Goal: Task Accomplishment & Management: Use online tool/utility

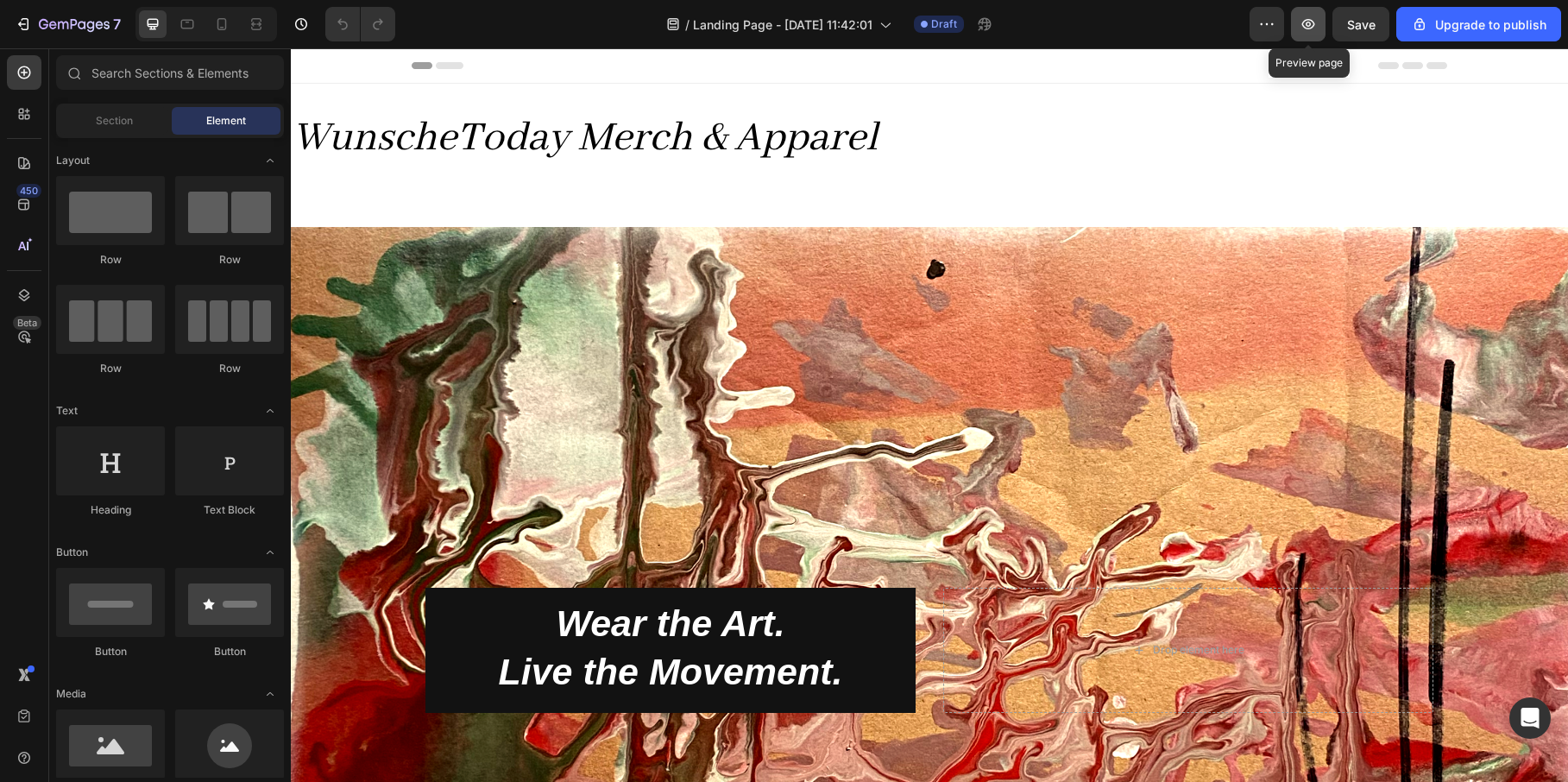
click at [1325, 24] on button "button" at bounding box center [1307, 23] width 35 height 35
click at [587, 139] on icon "WunscheToday Merch & Apparel" at bounding box center [585, 138] width 585 height 52
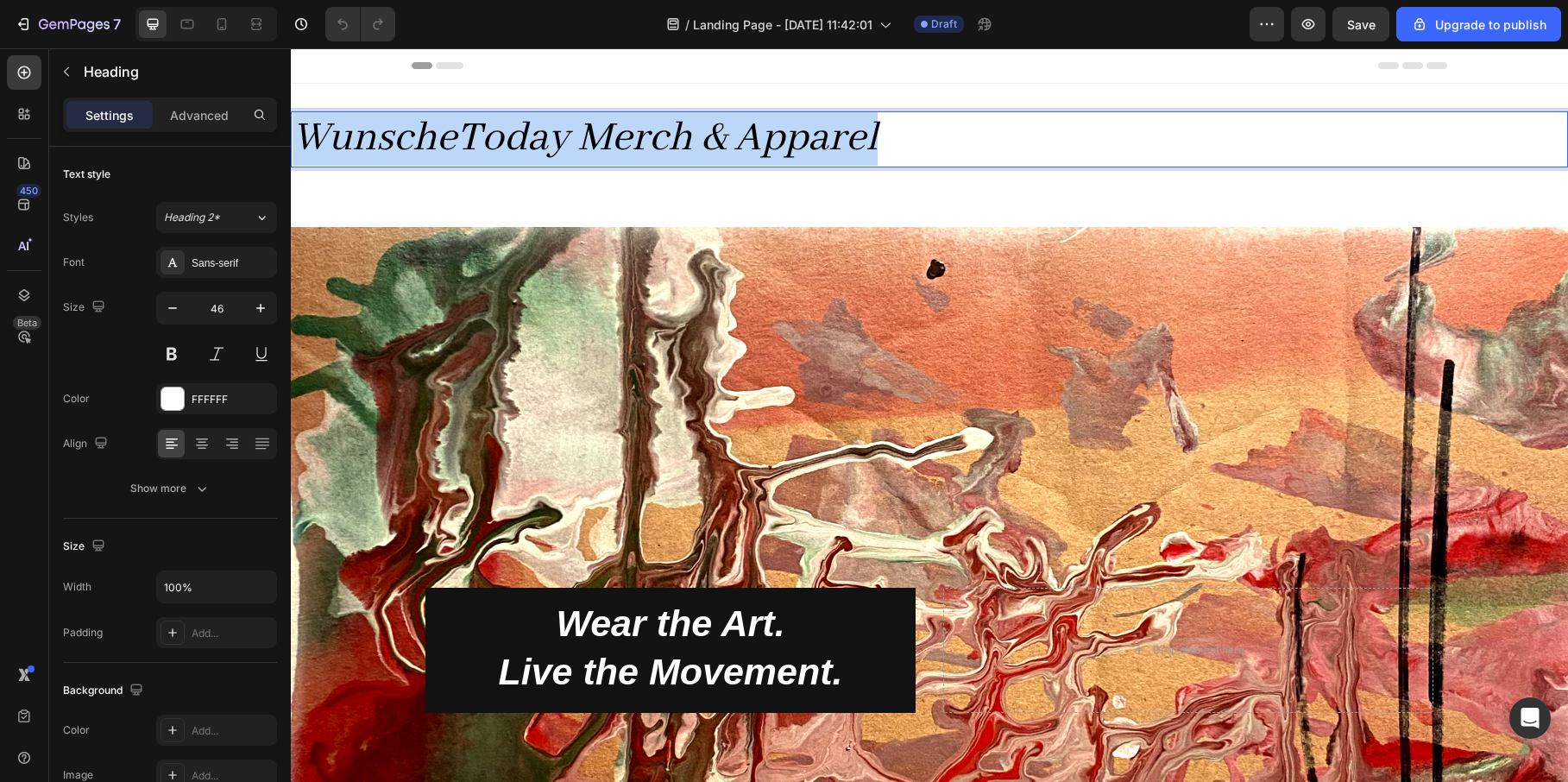
click at [587, 138] on icon "WunscheToday Merch & Apparel" at bounding box center [585, 138] width 585 height 52
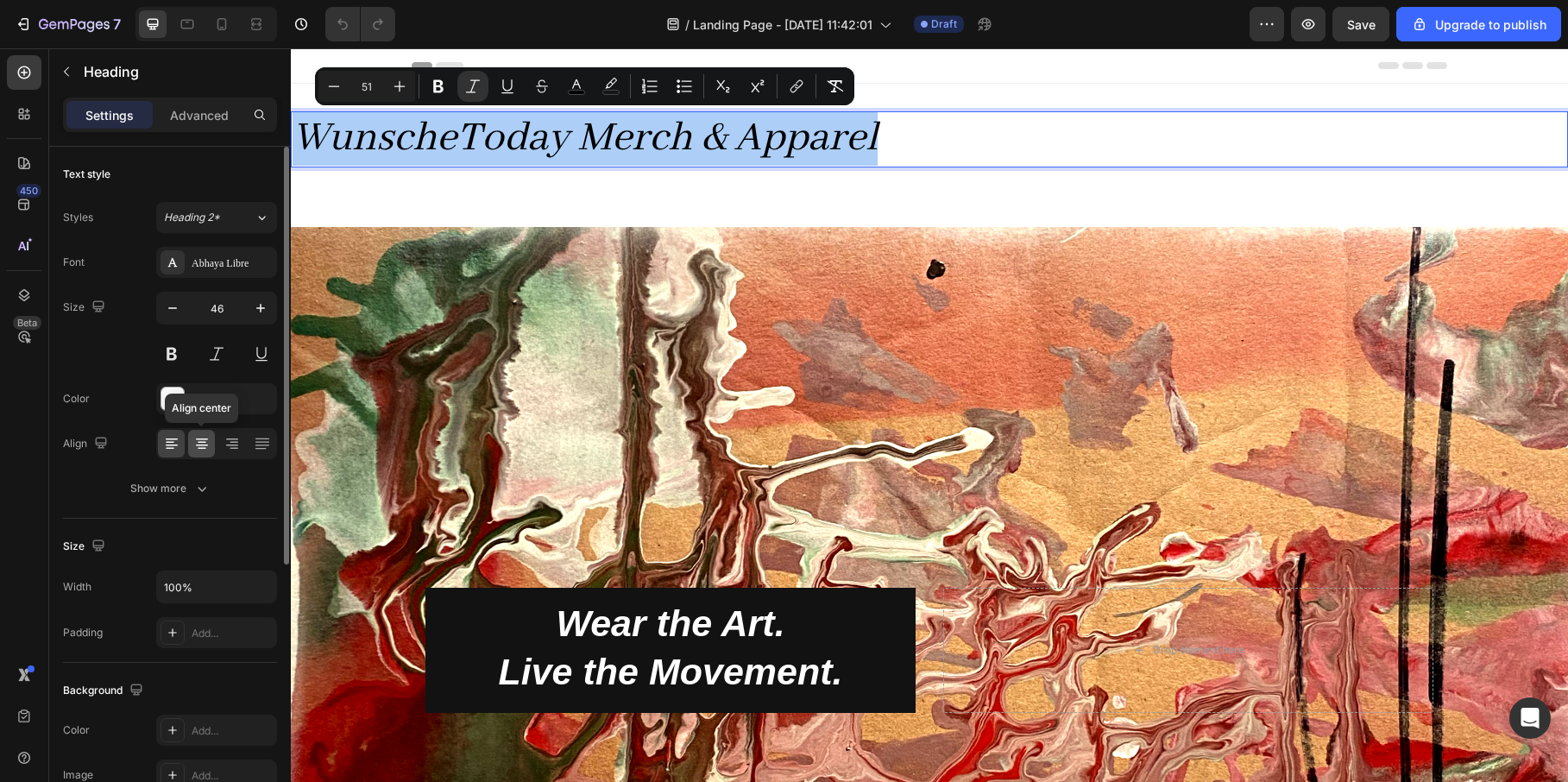
click at [200, 443] on icon at bounding box center [202, 443] width 8 height 2
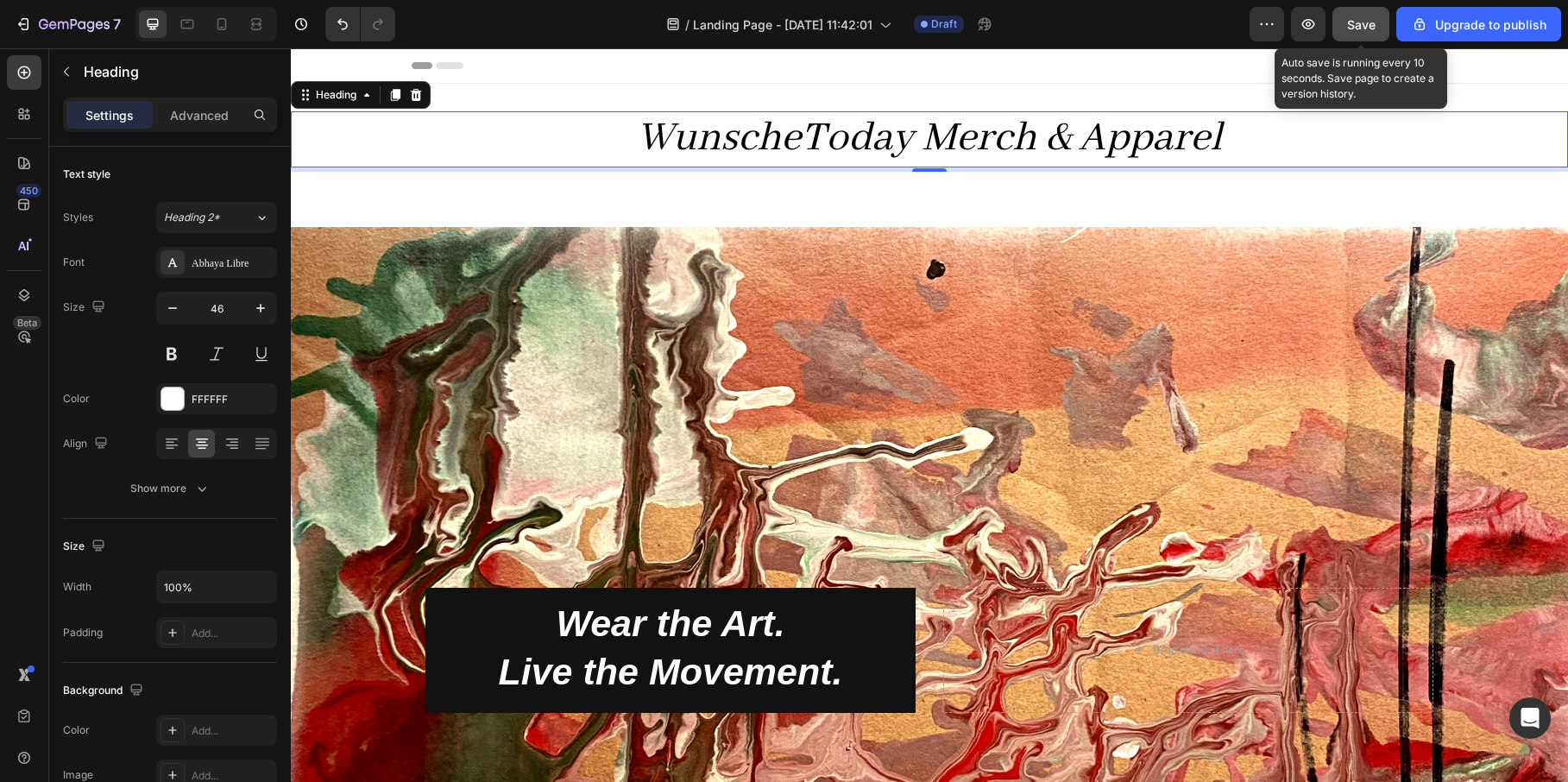
click at [1344, 26] on button "Save" at bounding box center [1361, 23] width 57 height 35
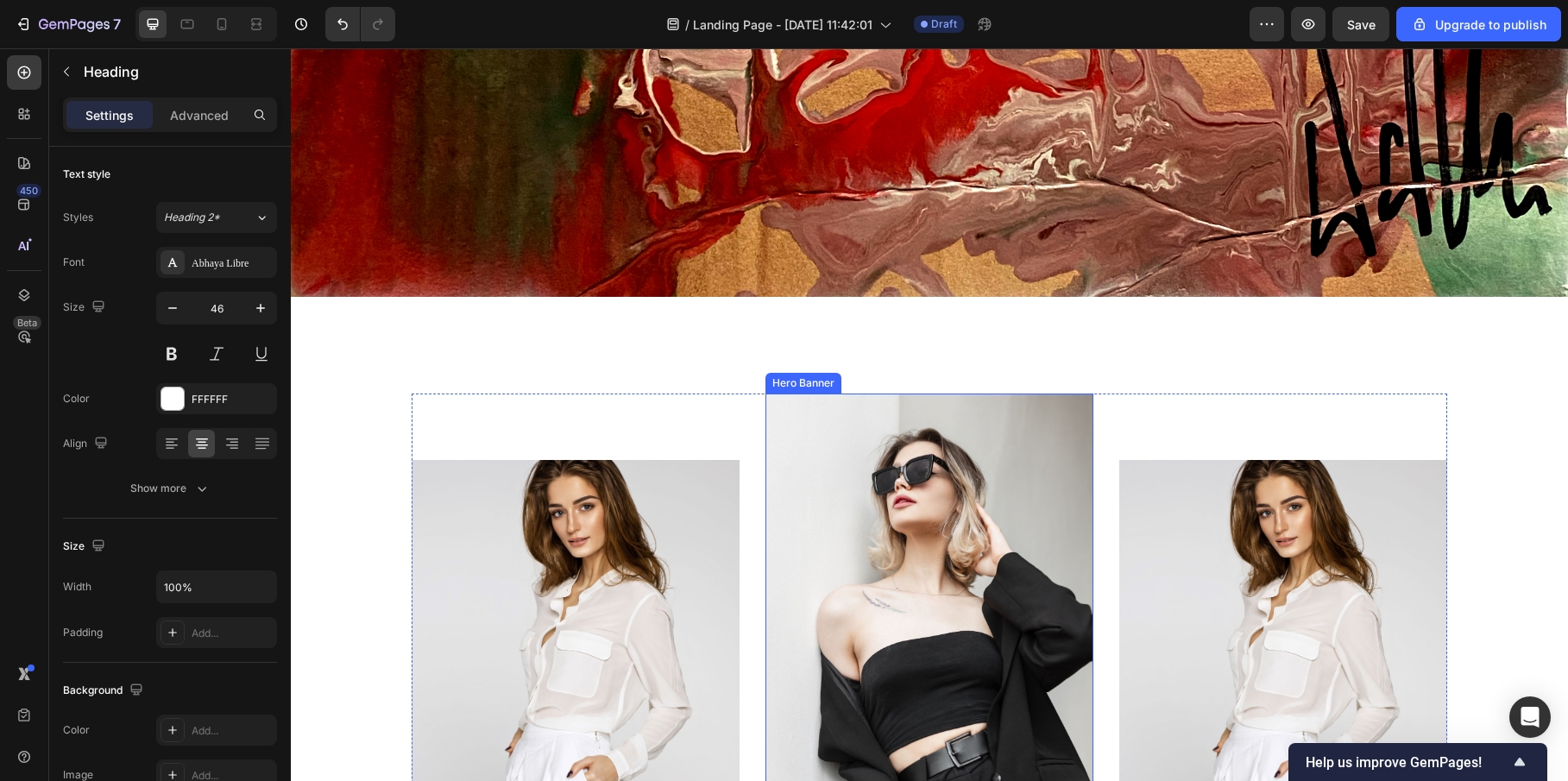
scroll to position [1035, 0]
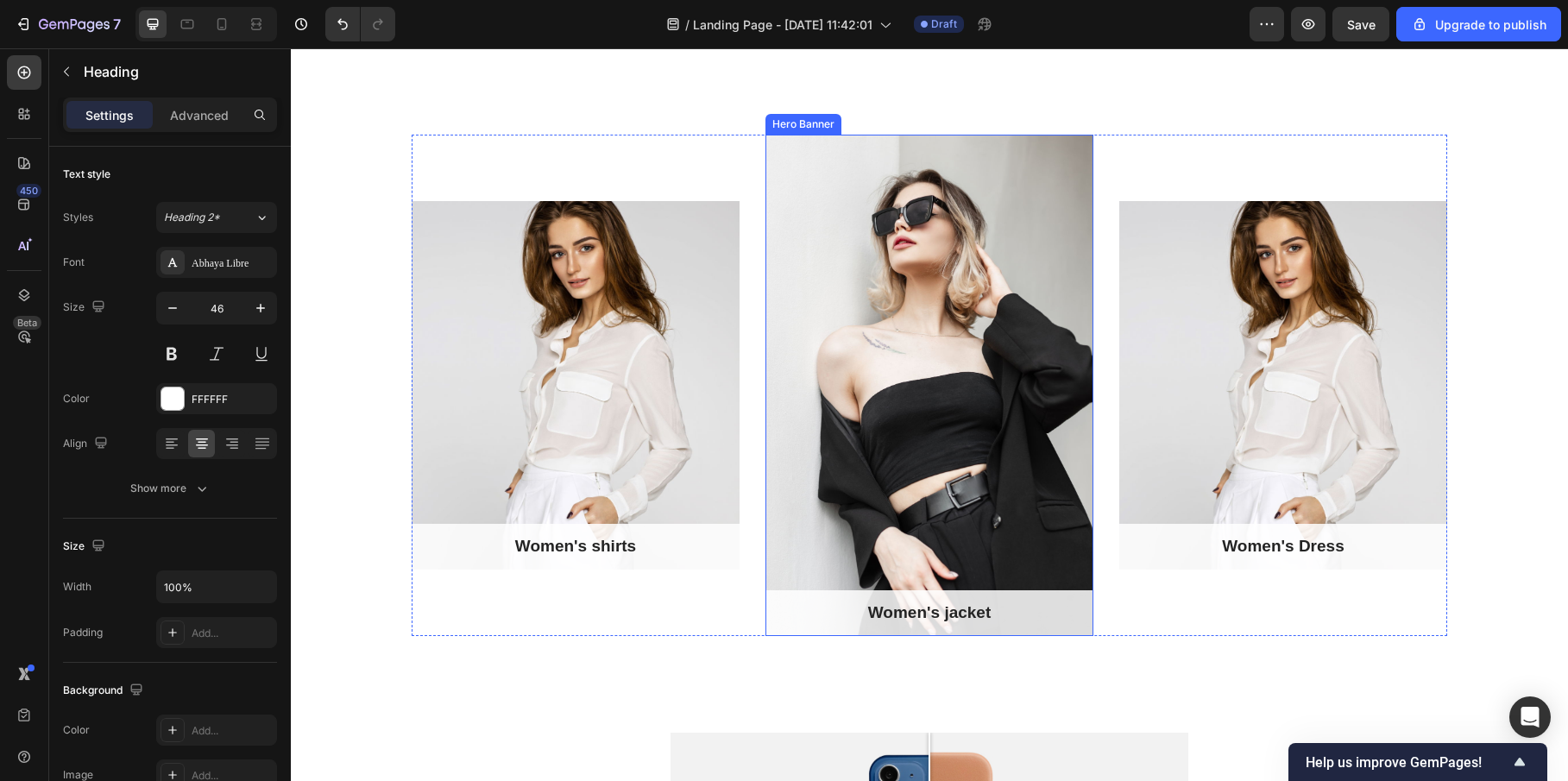
click at [1009, 483] on div "Overlay" at bounding box center [929, 385] width 328 height 502
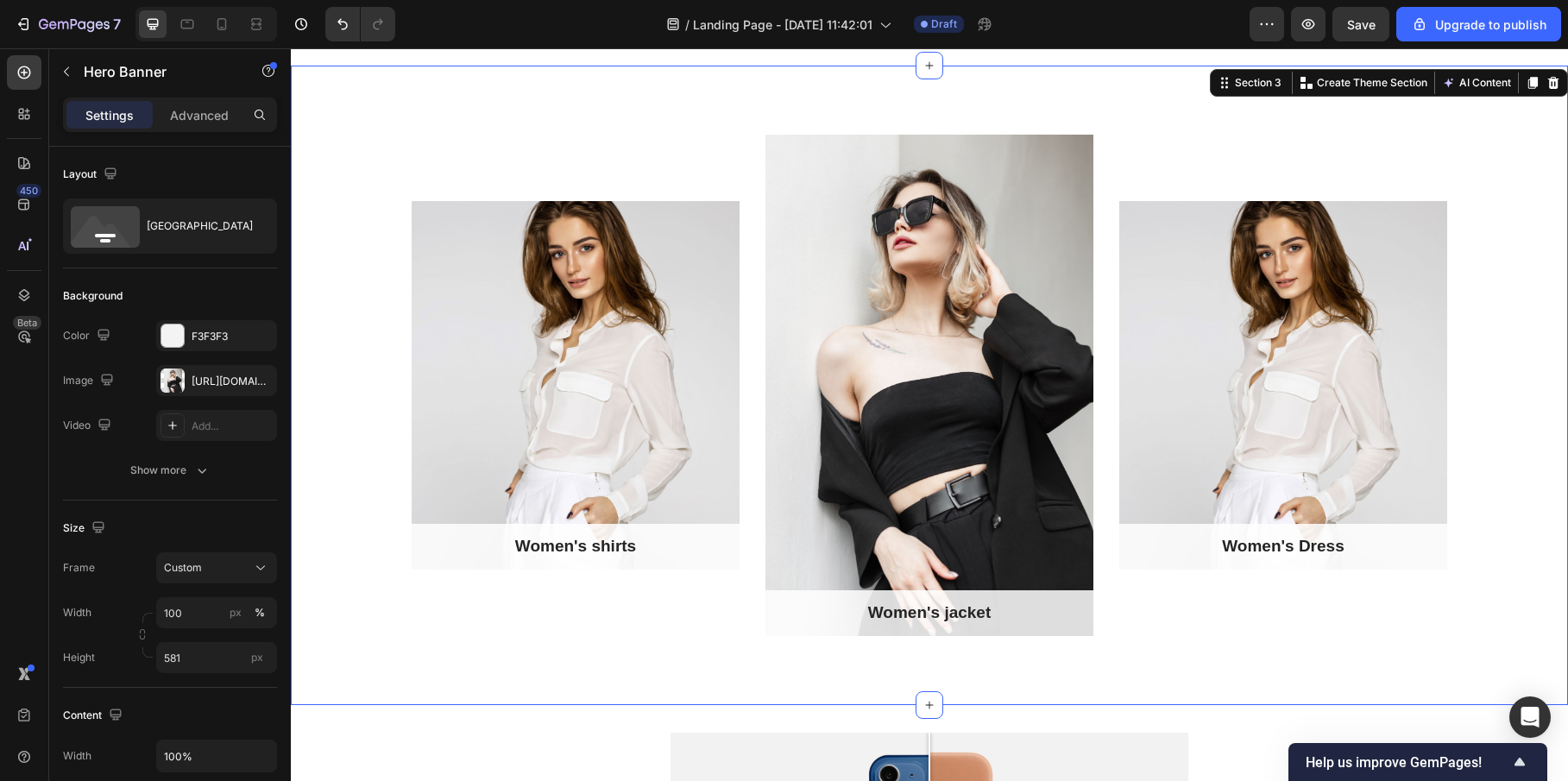
click at [450, 661] on div "Women's shirts Text block Row Hero Banner Women's jacket Text block Row Hero Ba…" at bounding box center [929, 385] width 1277 height 639
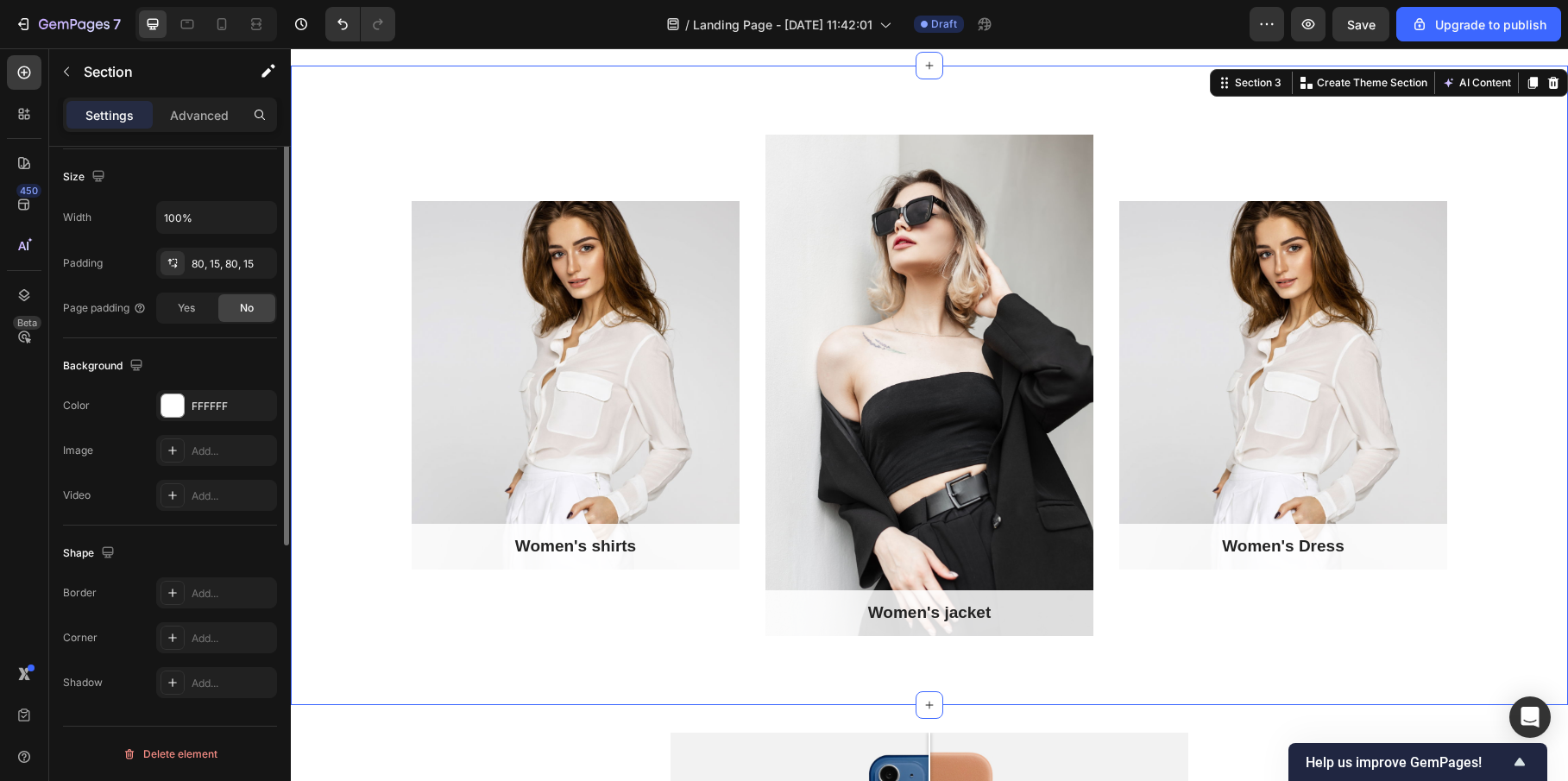
scroll to position [197, 0]
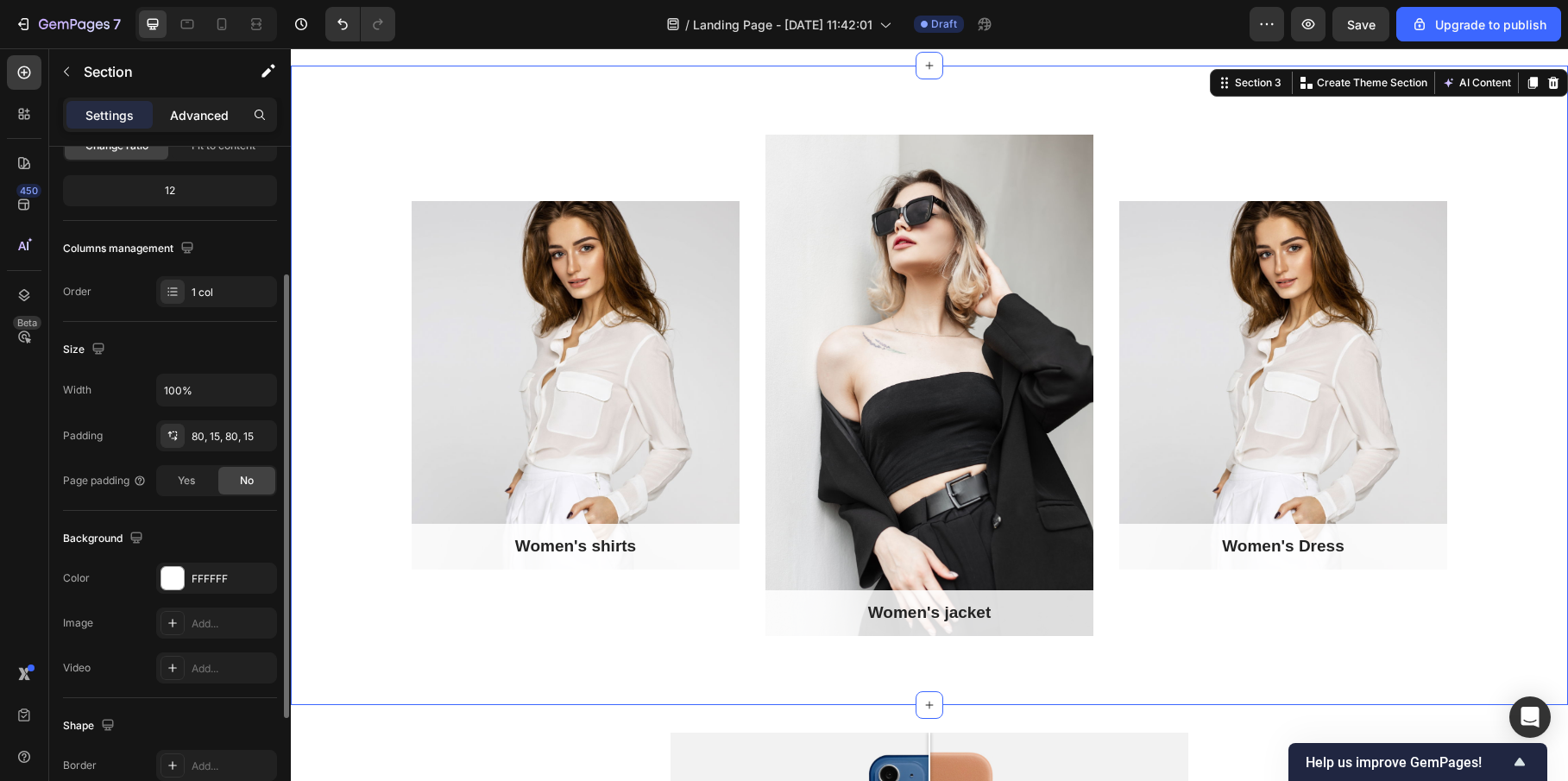
click at [200, 108] on p "Advanced" at bounding box center [199, 114] width 59 height 18
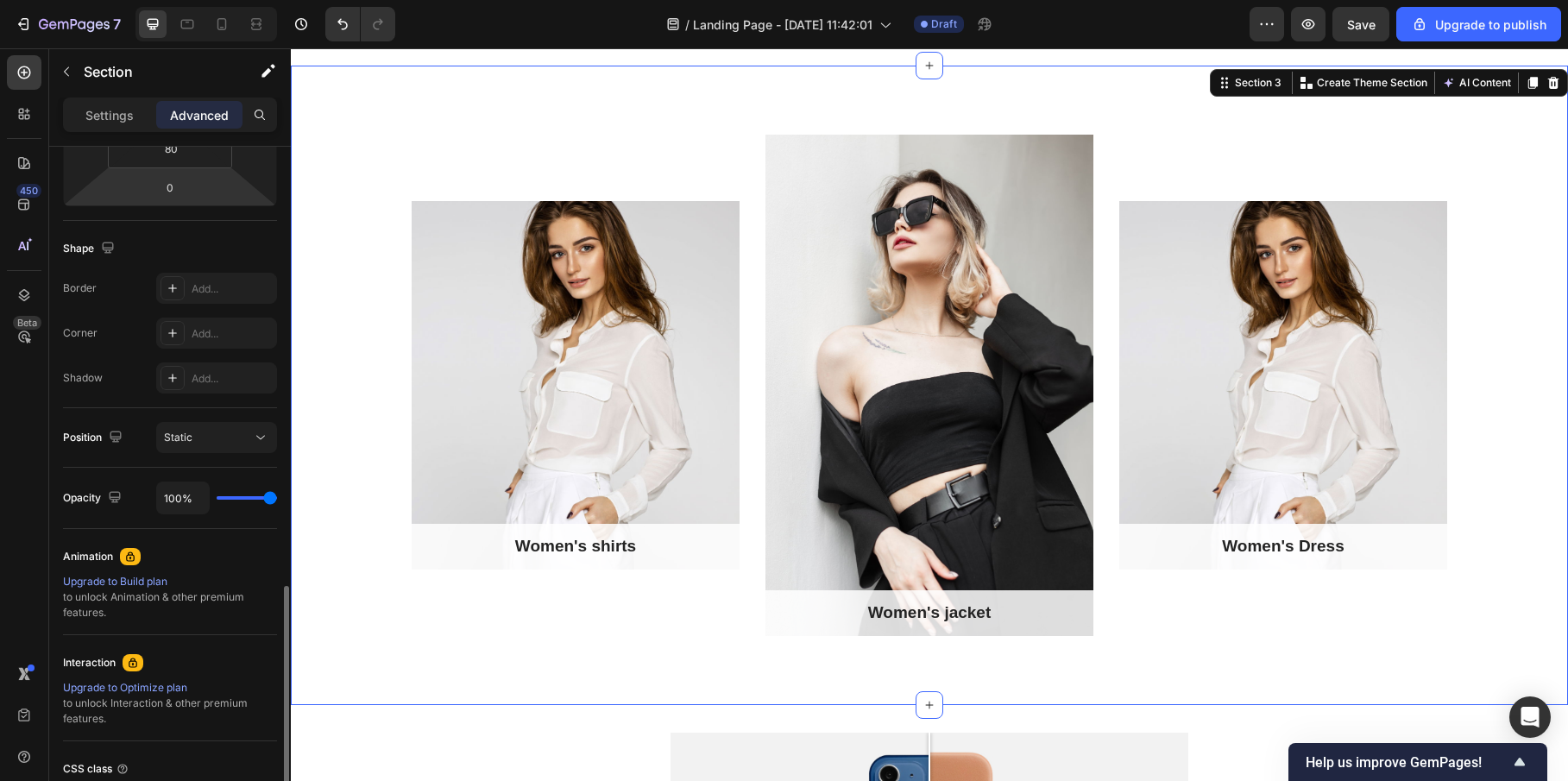
scroll to position [514, 0]
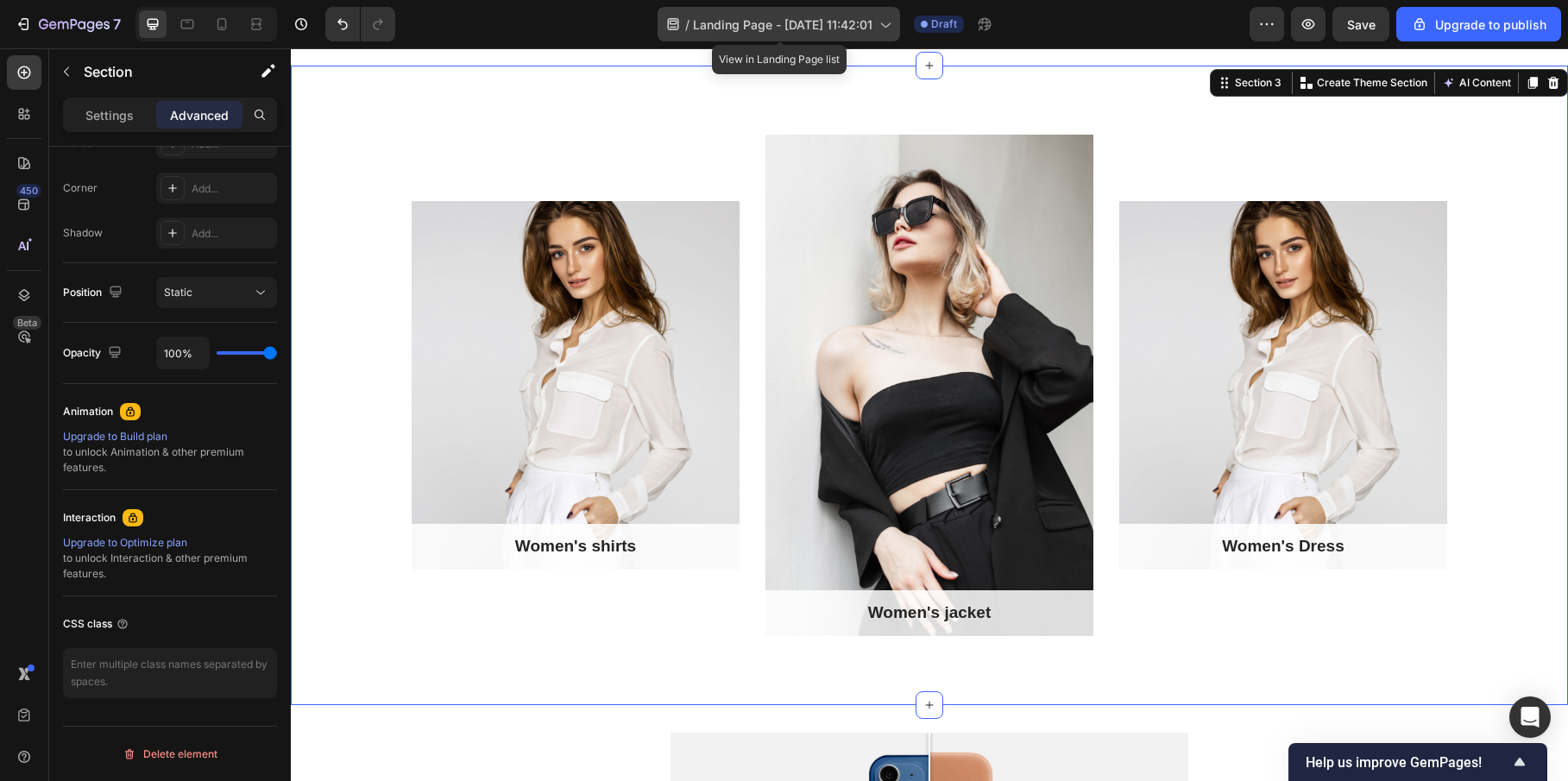
click at [770, 30] on span "Landing Page - Sep 26, 11:42:01" at bounding box center [782, 24] width 179 height 18
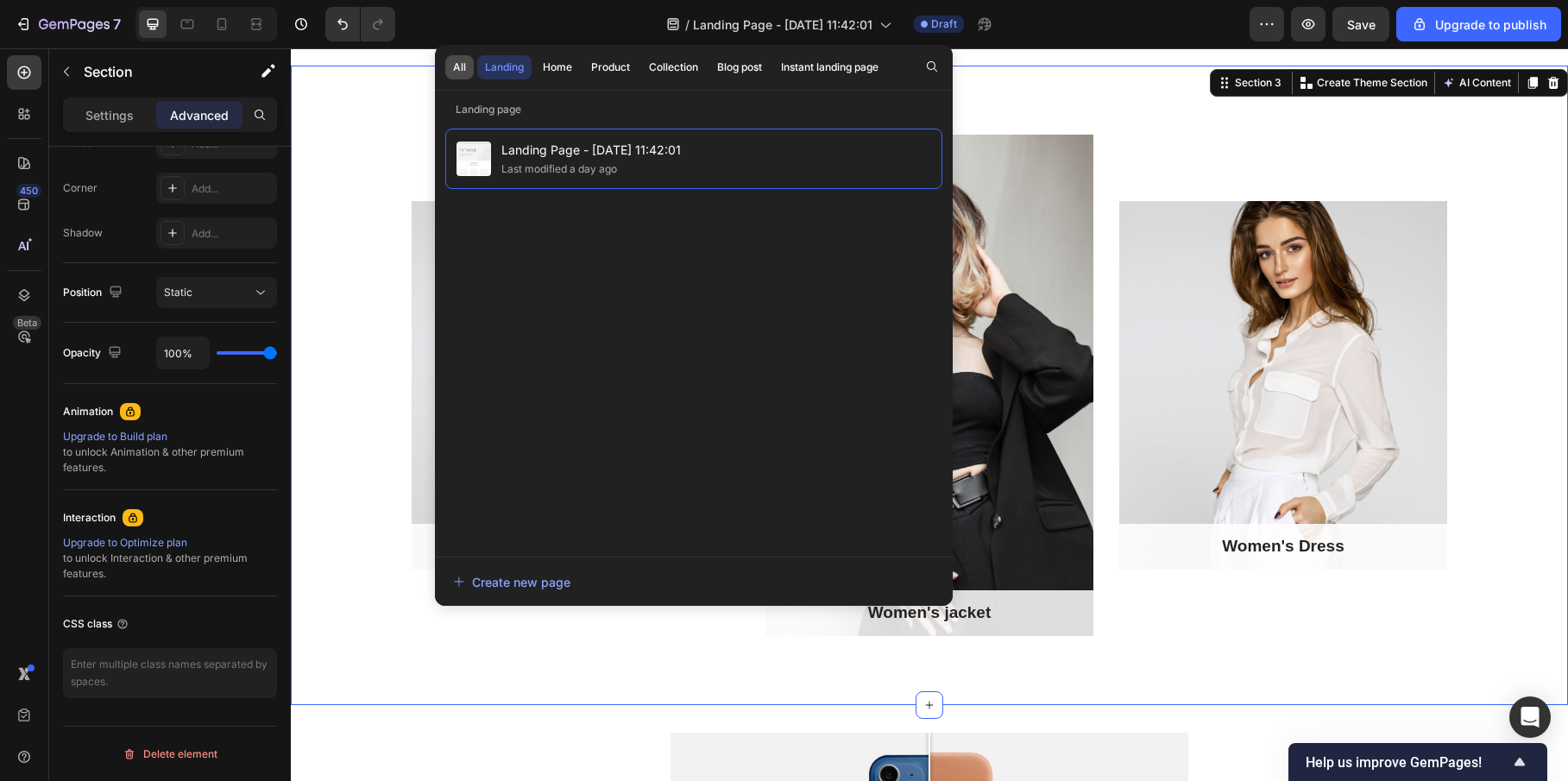
click at [459, 63] on div "All" at bounding box center [460, 67] width 13 height 16
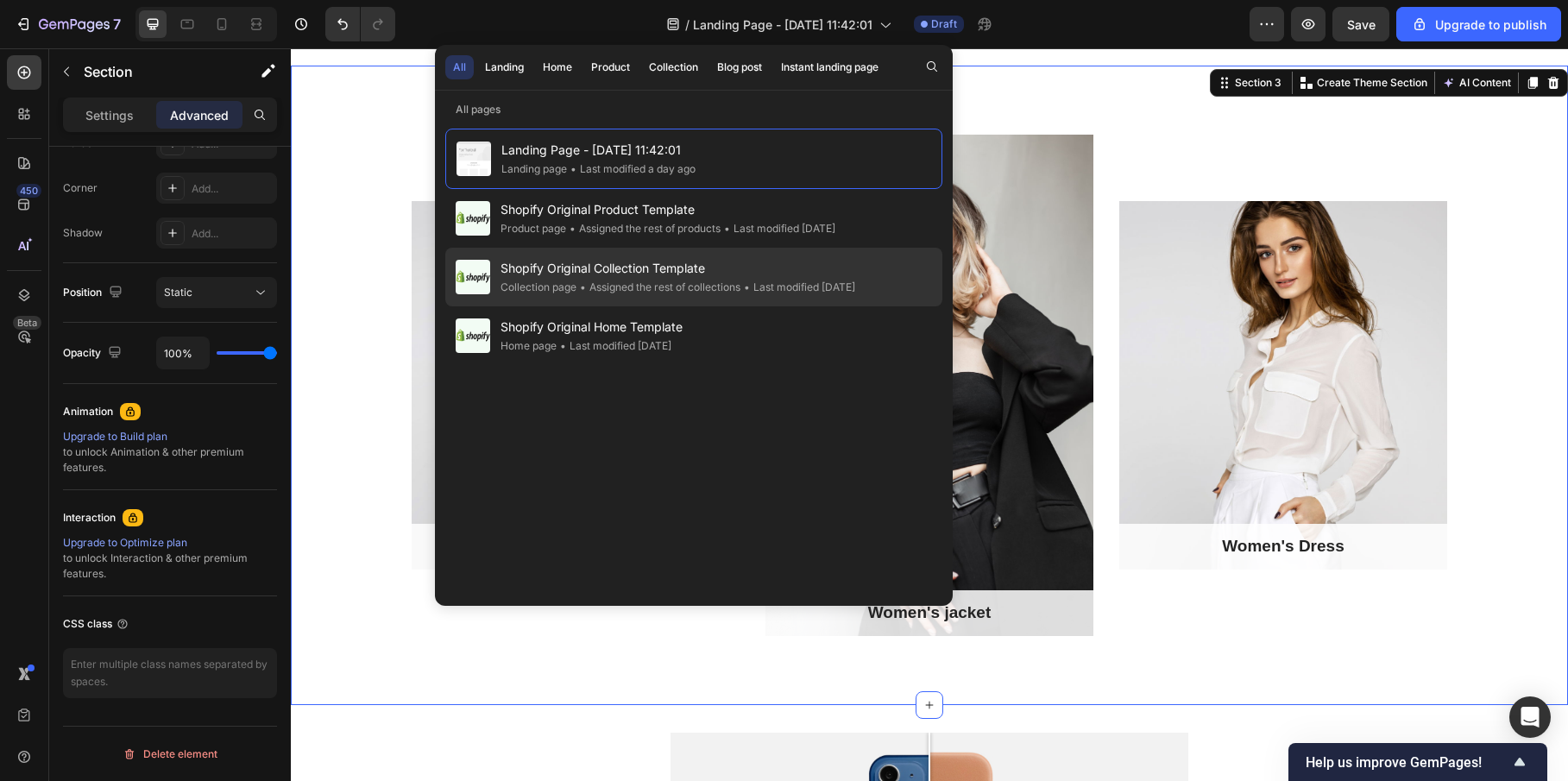
click at [671, 275] on span "Shopify Original Collection Template" at bounding box center [678, 268] width 354 height 21
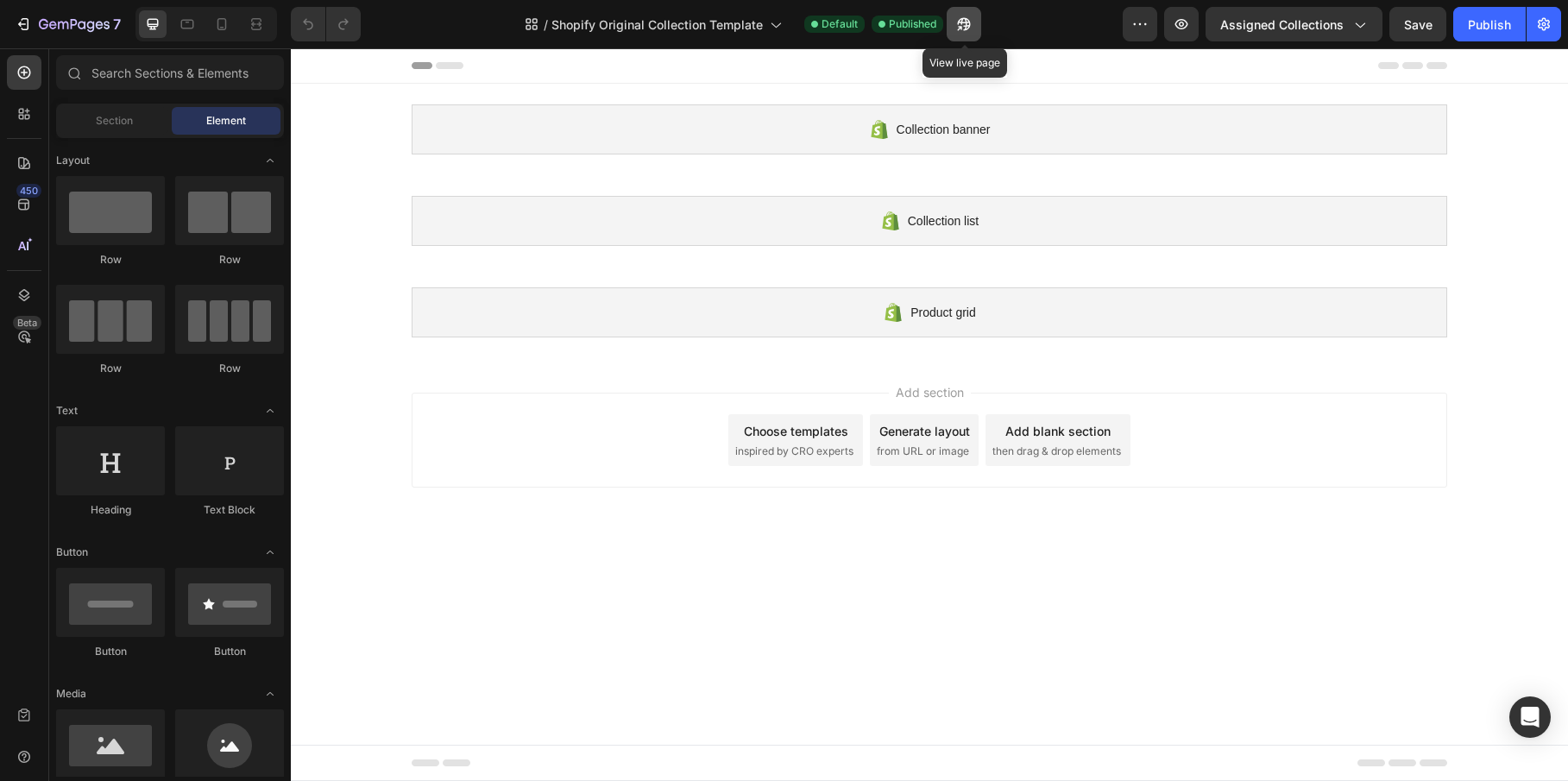
click at [957, 22] on icon "button" at bounding box center [964, 24] width 17 height 17
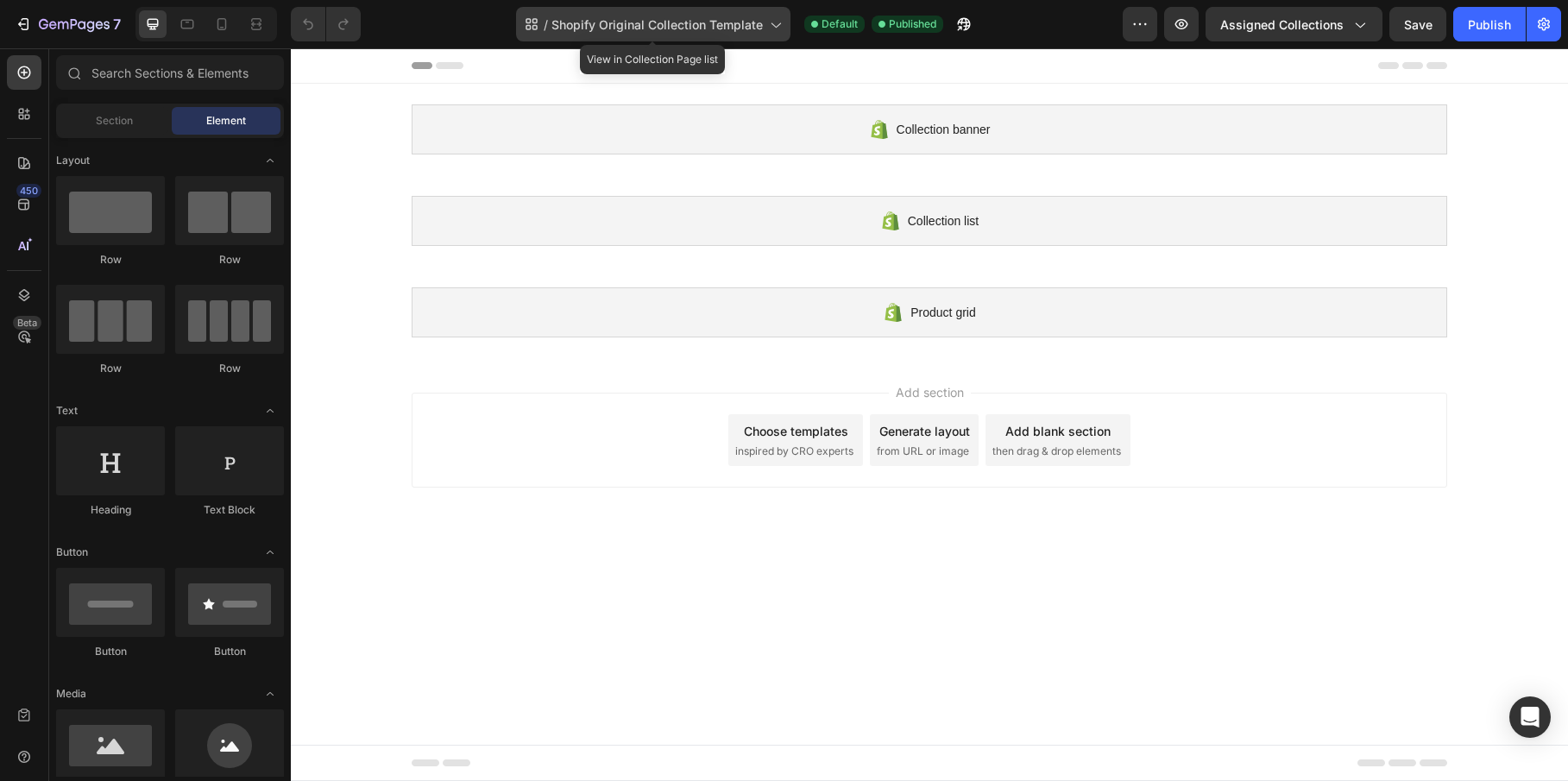
click at [772, 32] on icon at bounding box center [775, 24] width 17 height 17
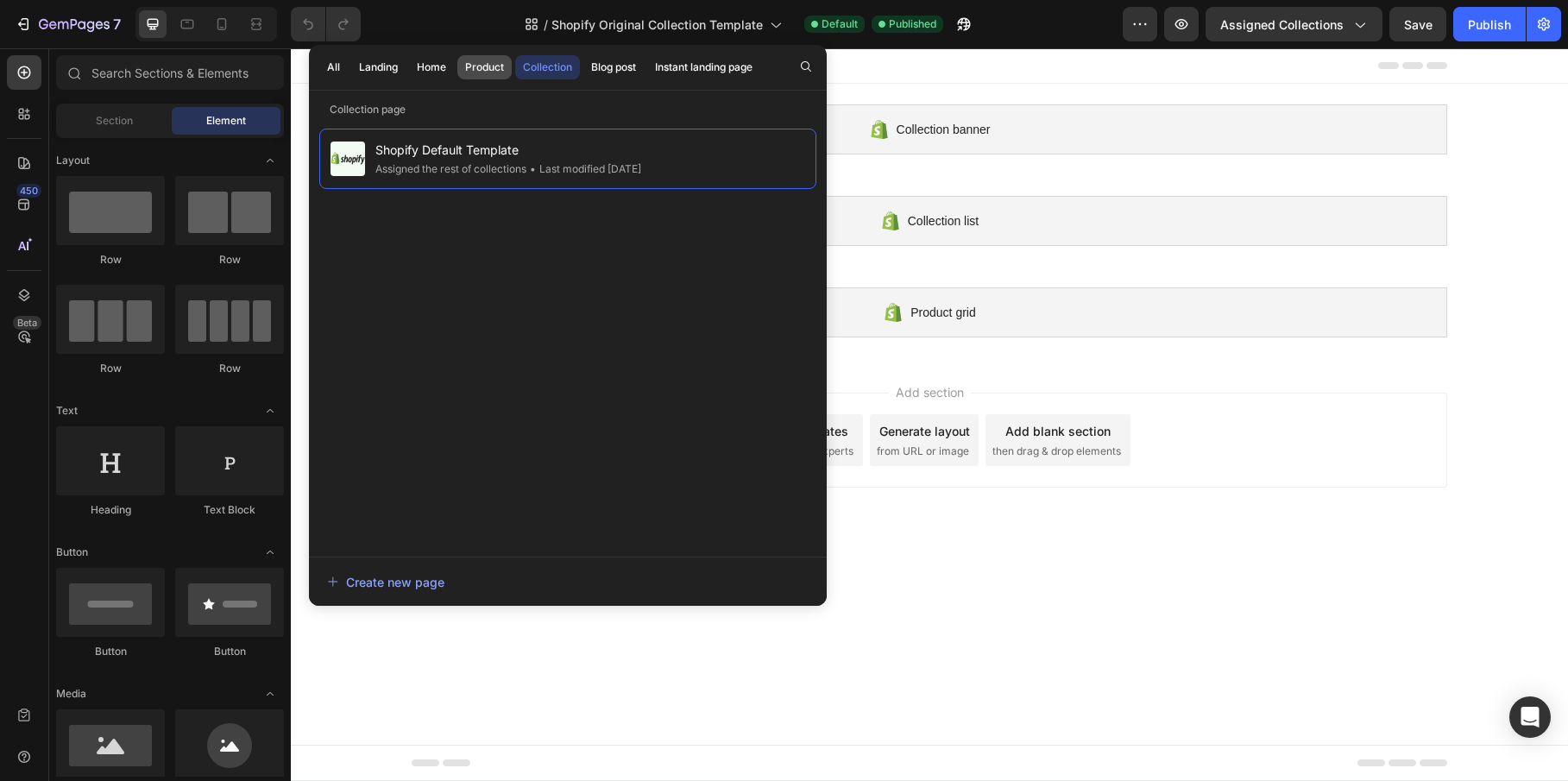
click at [505, 59] on button "Product" at bounding box center [485, 68] width 54 height 24
click at [337, 68] on div "All" at bounding box center [334, 67] width 13 height 16
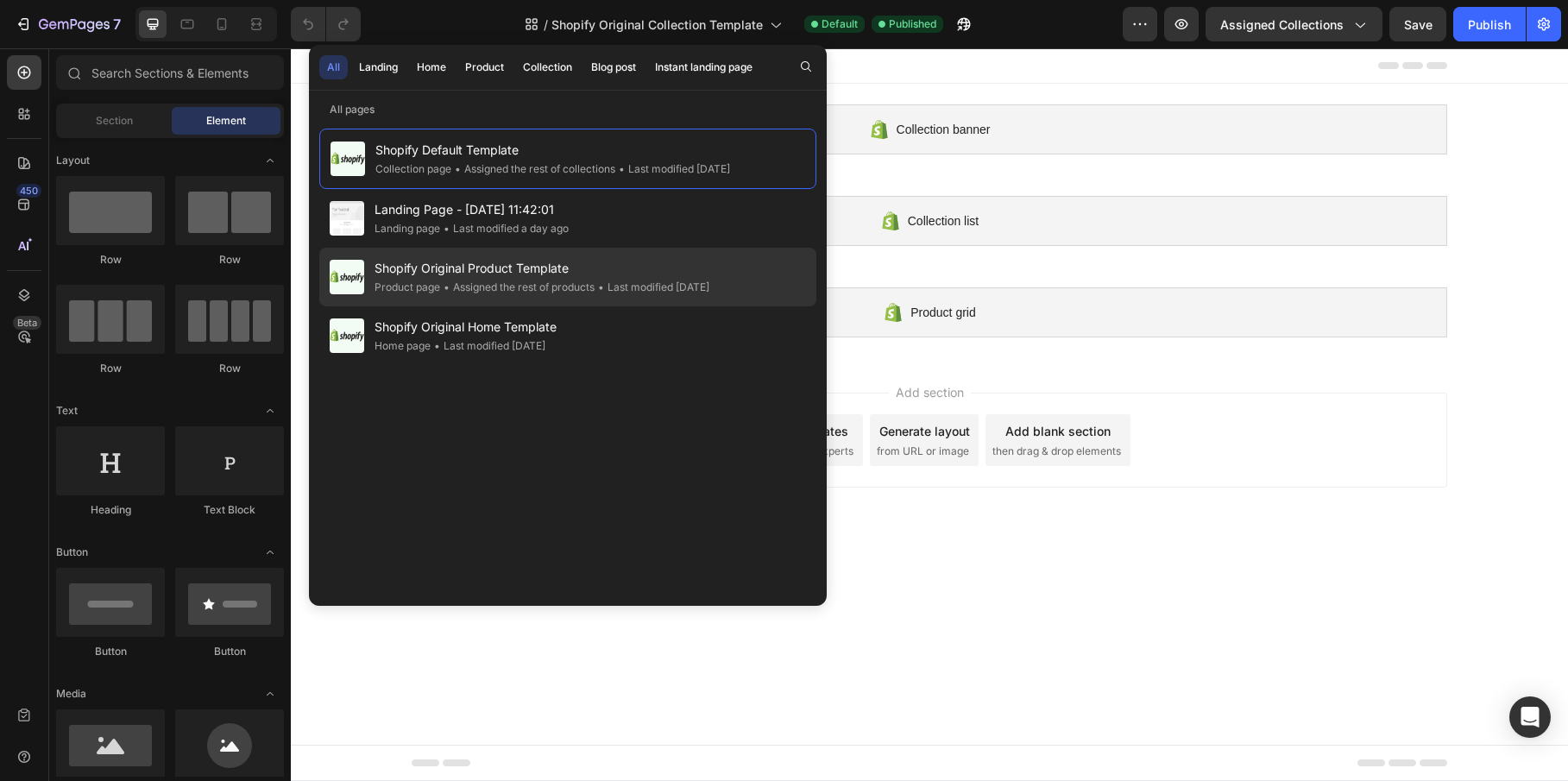
click at [489, 276] on span "Shopify Original Product Template" at bounding box center [541, 268] width 335 height 21
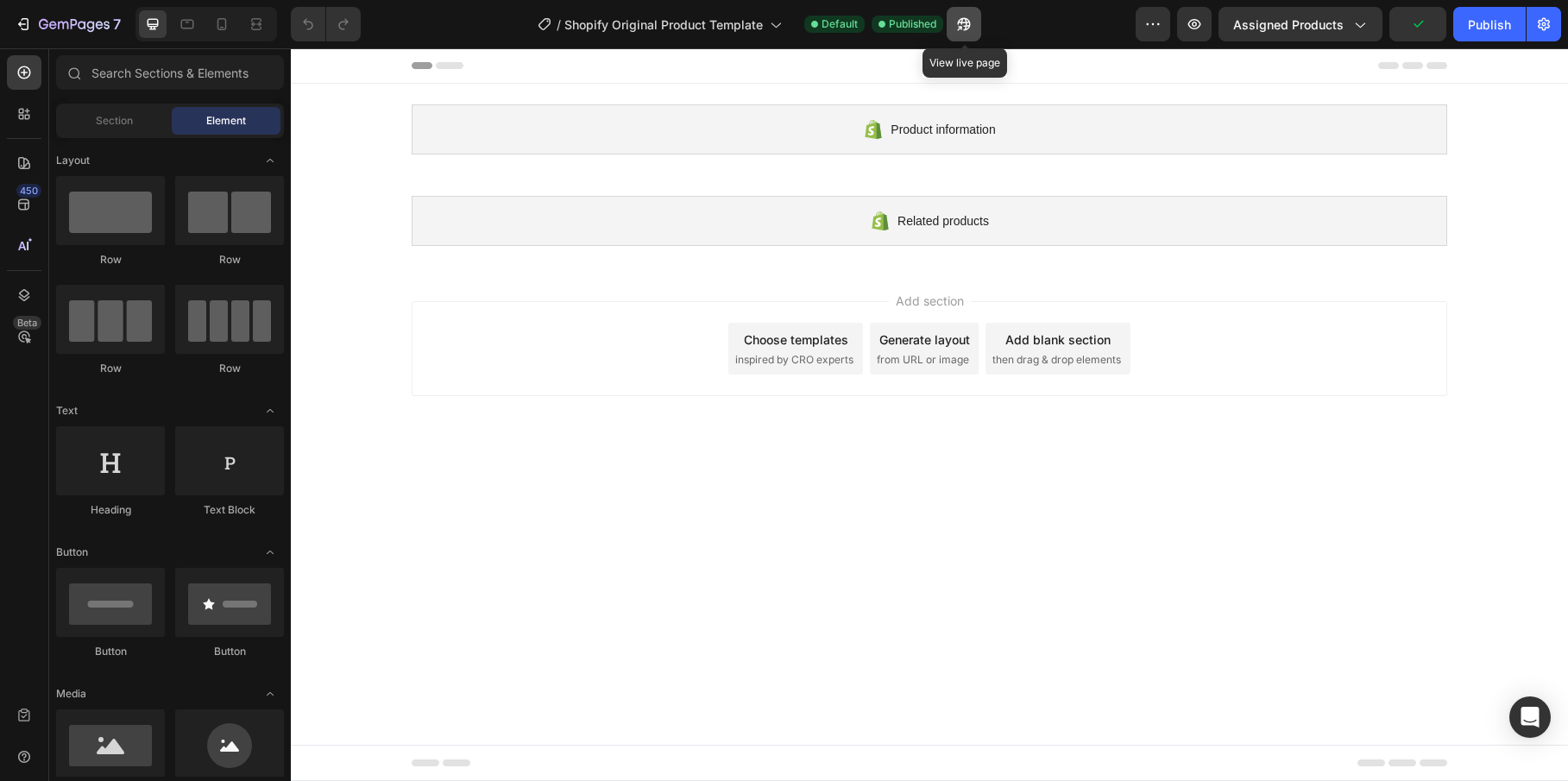
click at [975, 23] on button "button" at bounding box center [963, 23] width 35 height 35
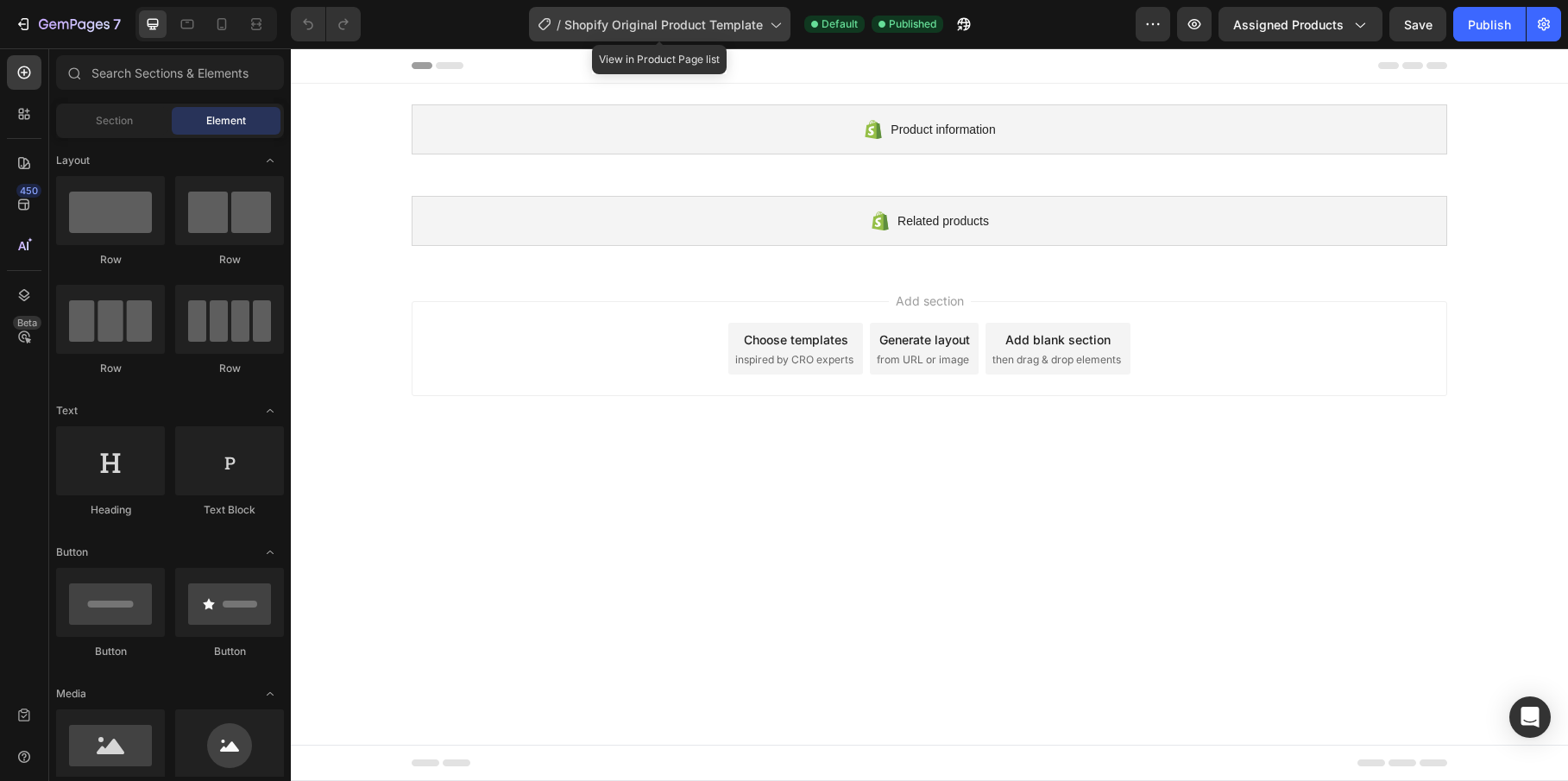
click at [617, 16] on span "Shopify Original Product Template" at bounding box center [664, 24] width 199 height 18
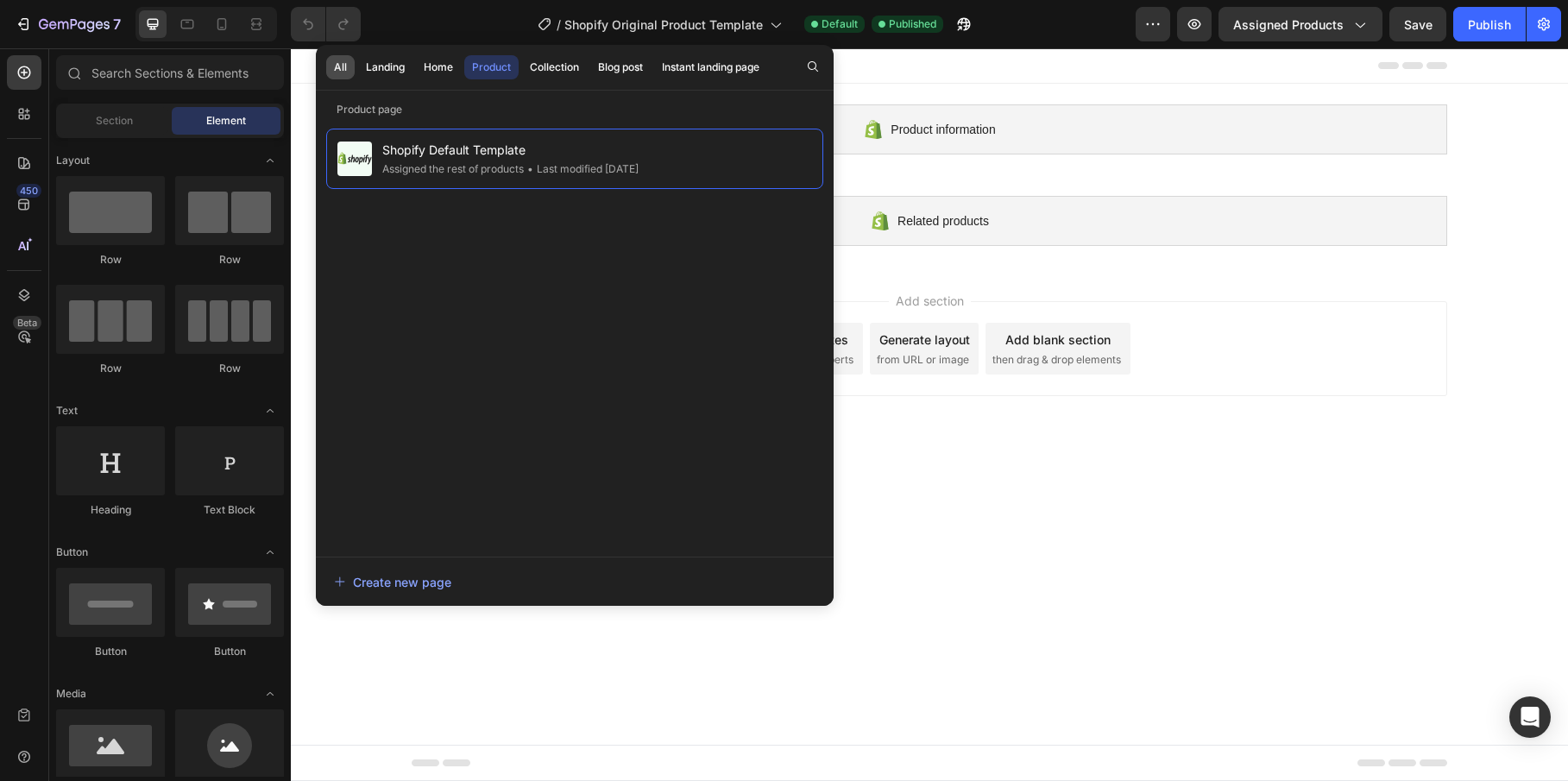
click at [339, 67] on div "All" at bounding box center [340, 67] width 13 height 16
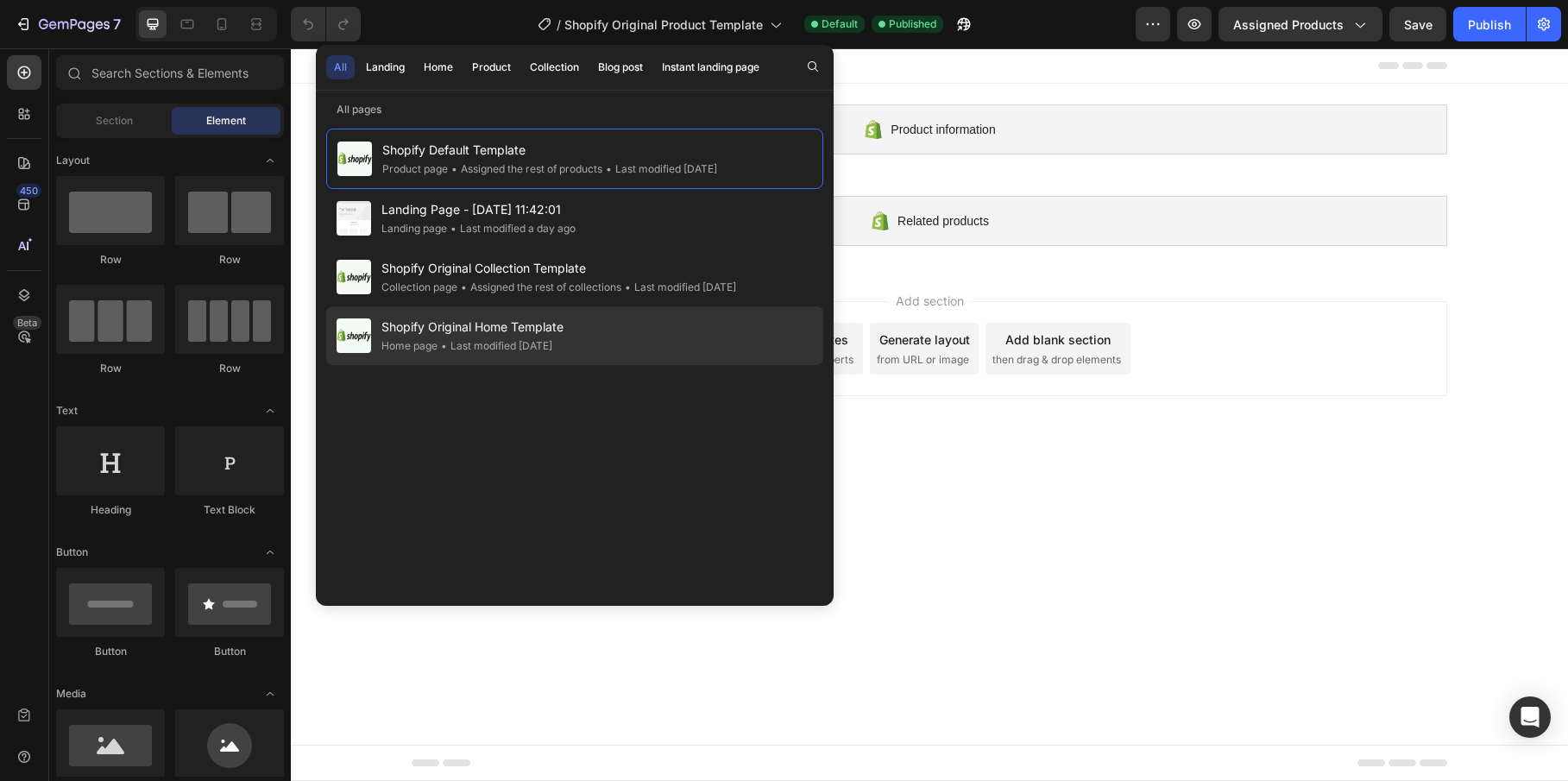
click at [460, 334] on span "Shopify Original Home Template" at bounding box center [473, 327] width 182 height 21
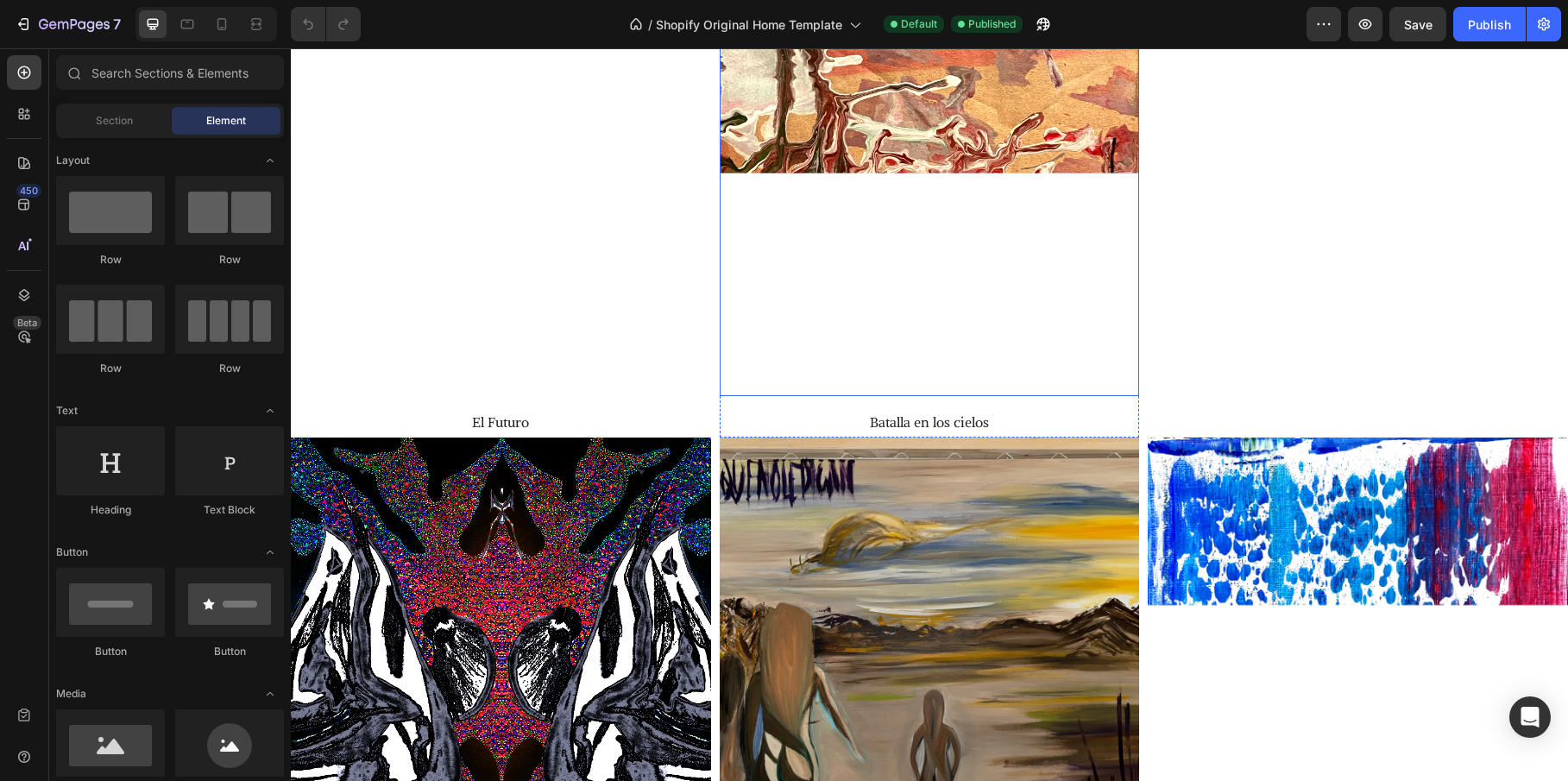
scroll to position [2274, 0]
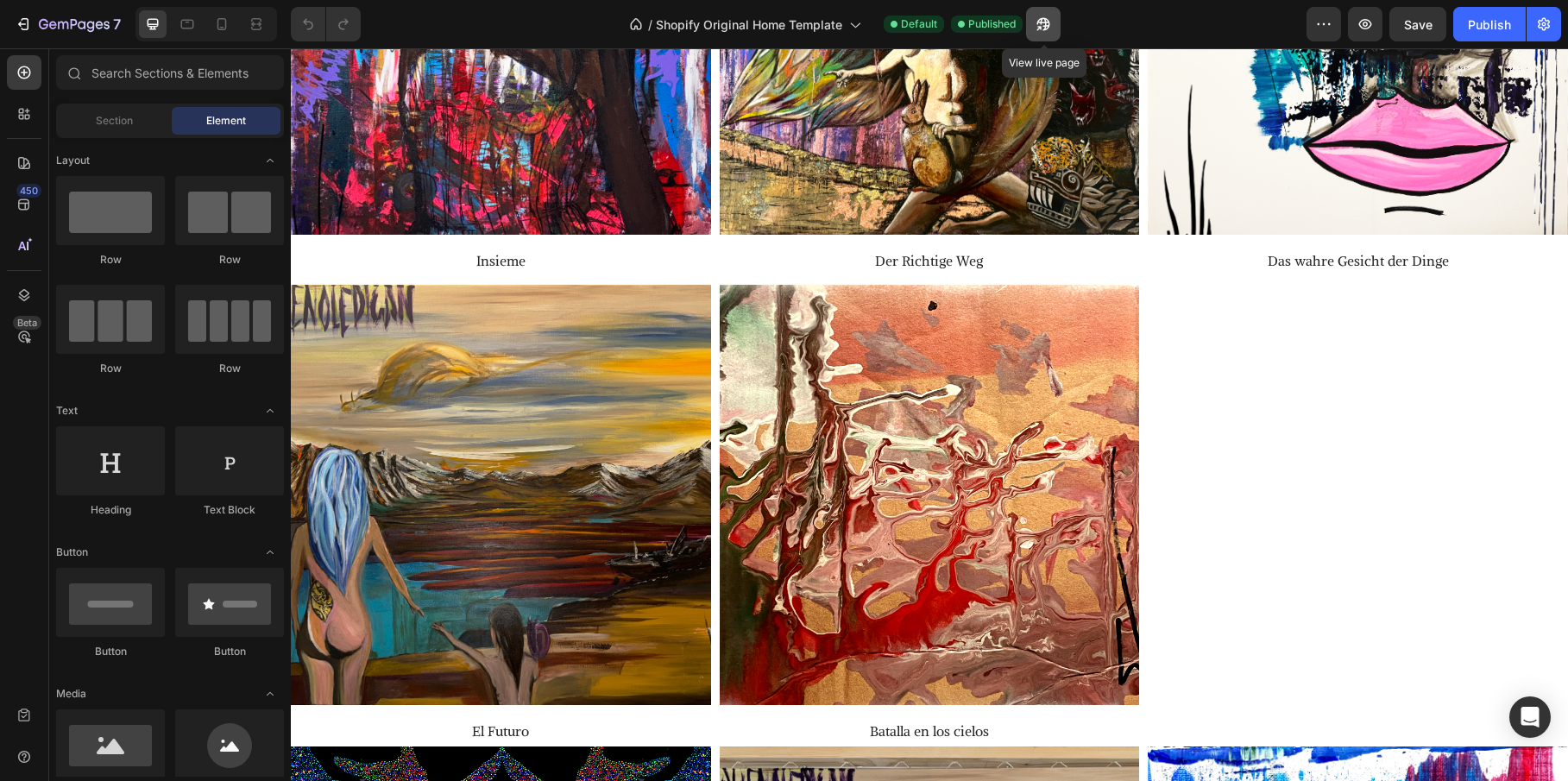
click at [1043, 19] on icon "button" at bounding box center [1044, 24] width 13 height 13
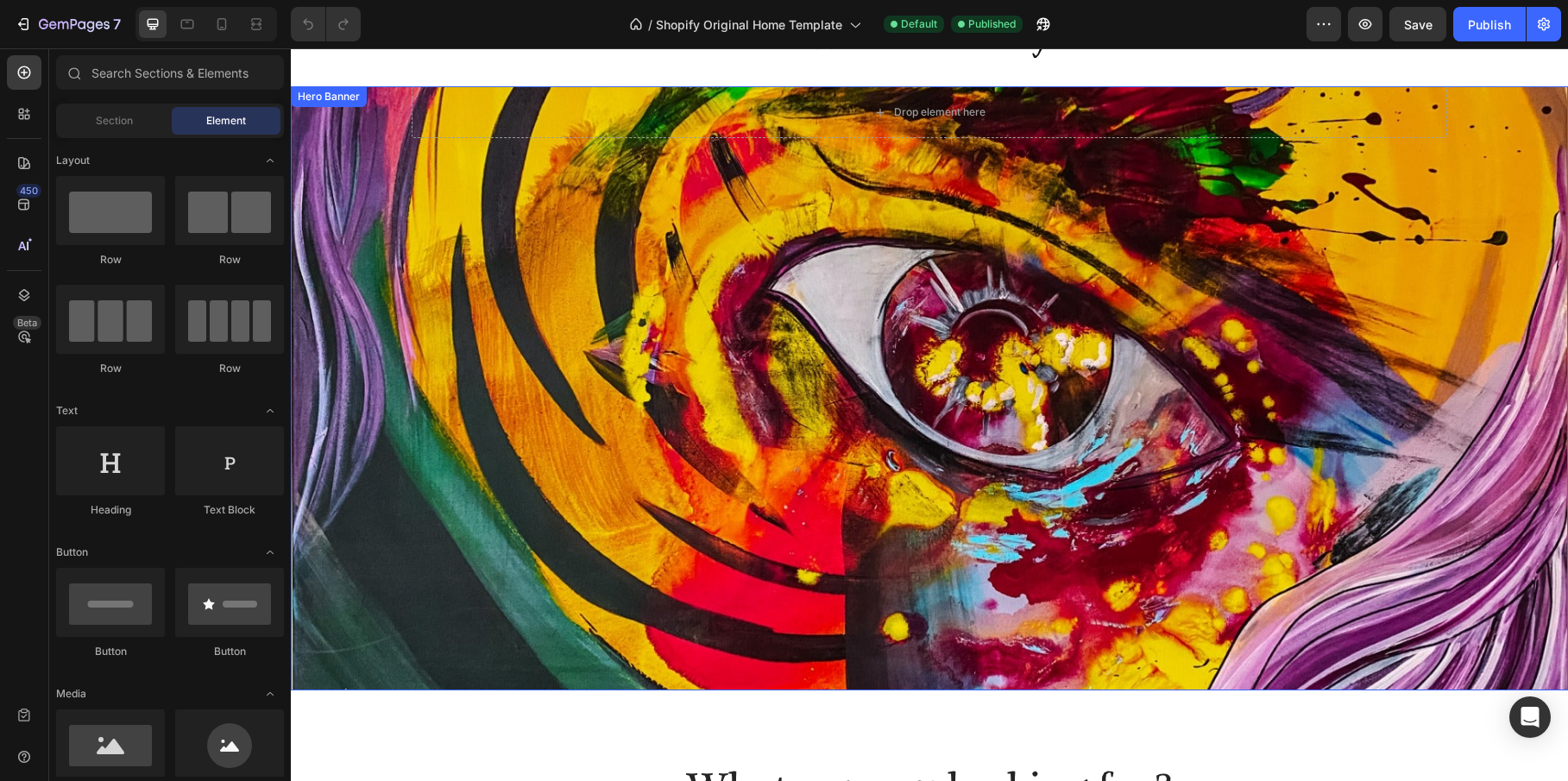
scroll to position [0, 0]
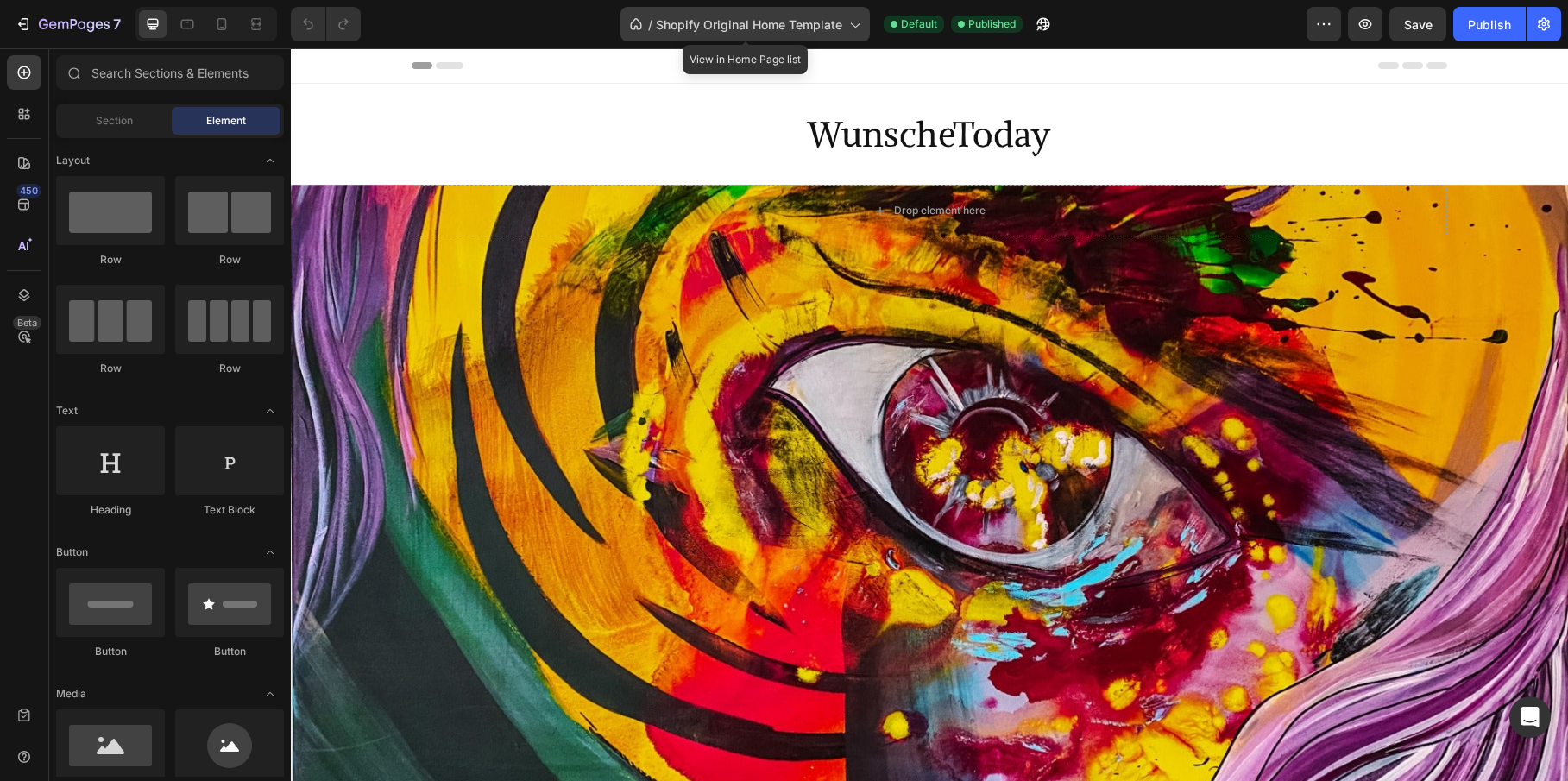
click at [797, 26] on span "Shopify Original Home Template" at bounding box center [748, 24] width 187 height 18
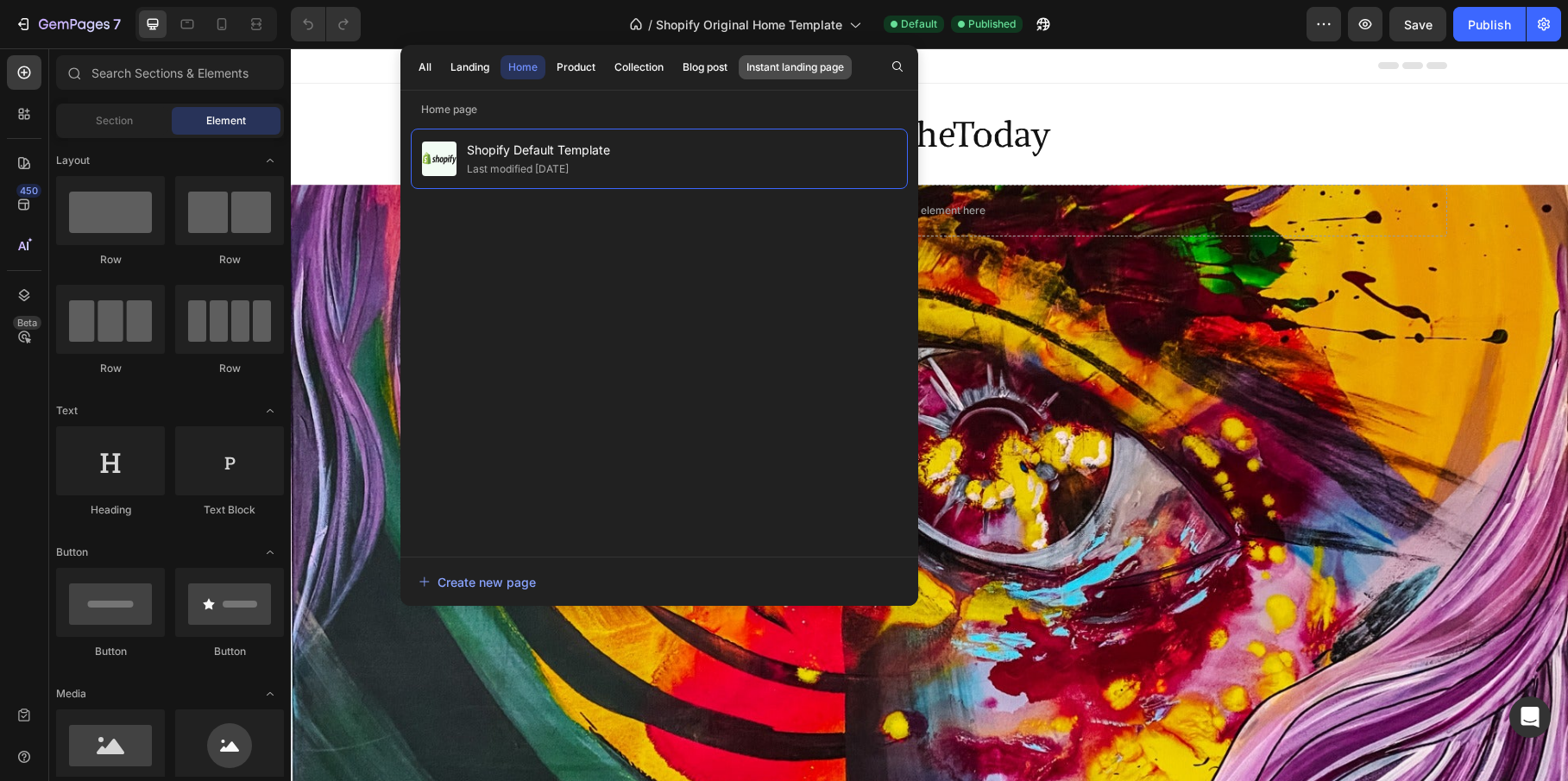
click at [765, 72] on div "Instant landing page" at bounding box center [795, 67] width 98 height 16
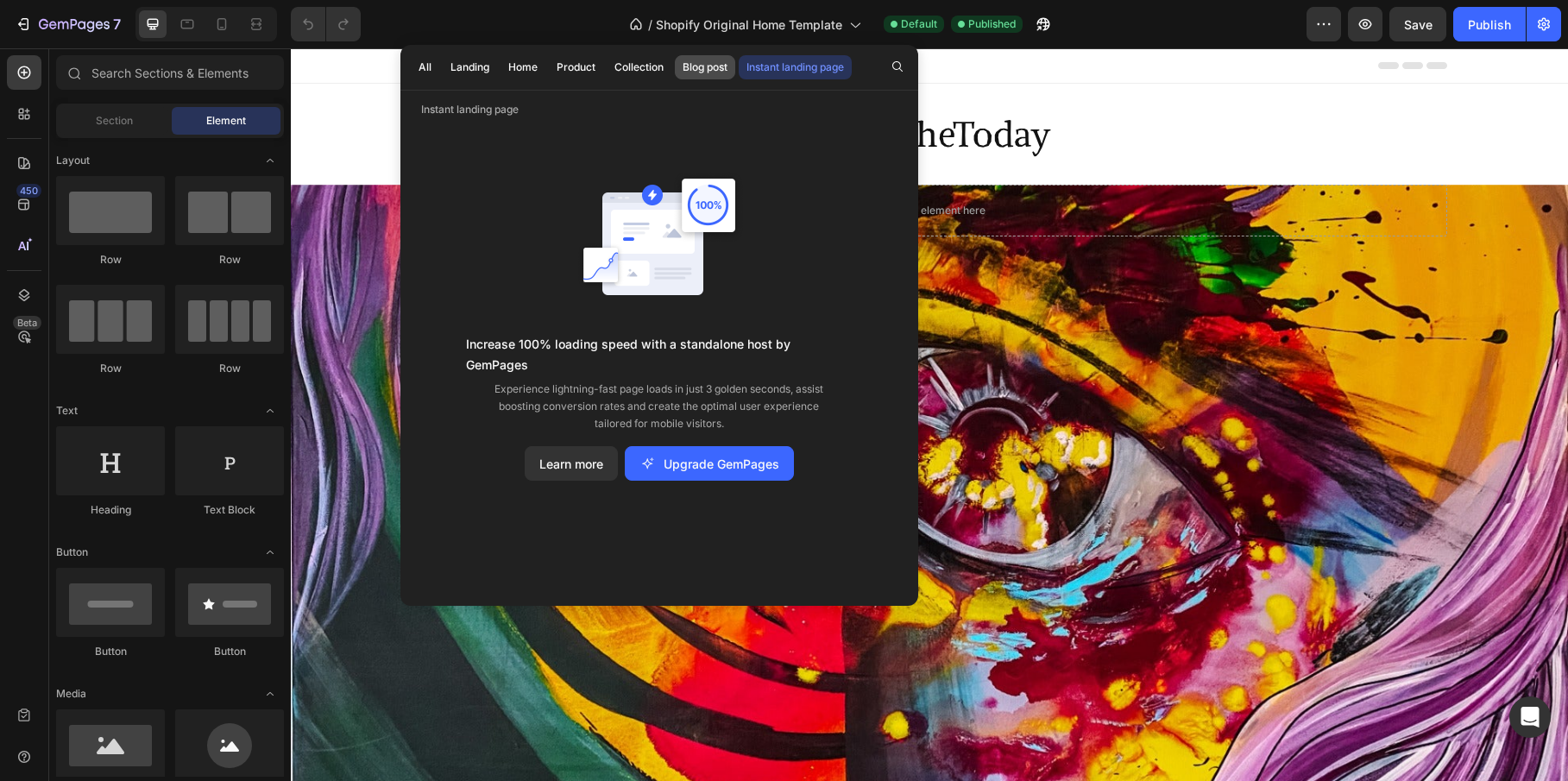
click at [696, 68] on div "Blog post" at bounding box center [705, 67] width 45 height 16
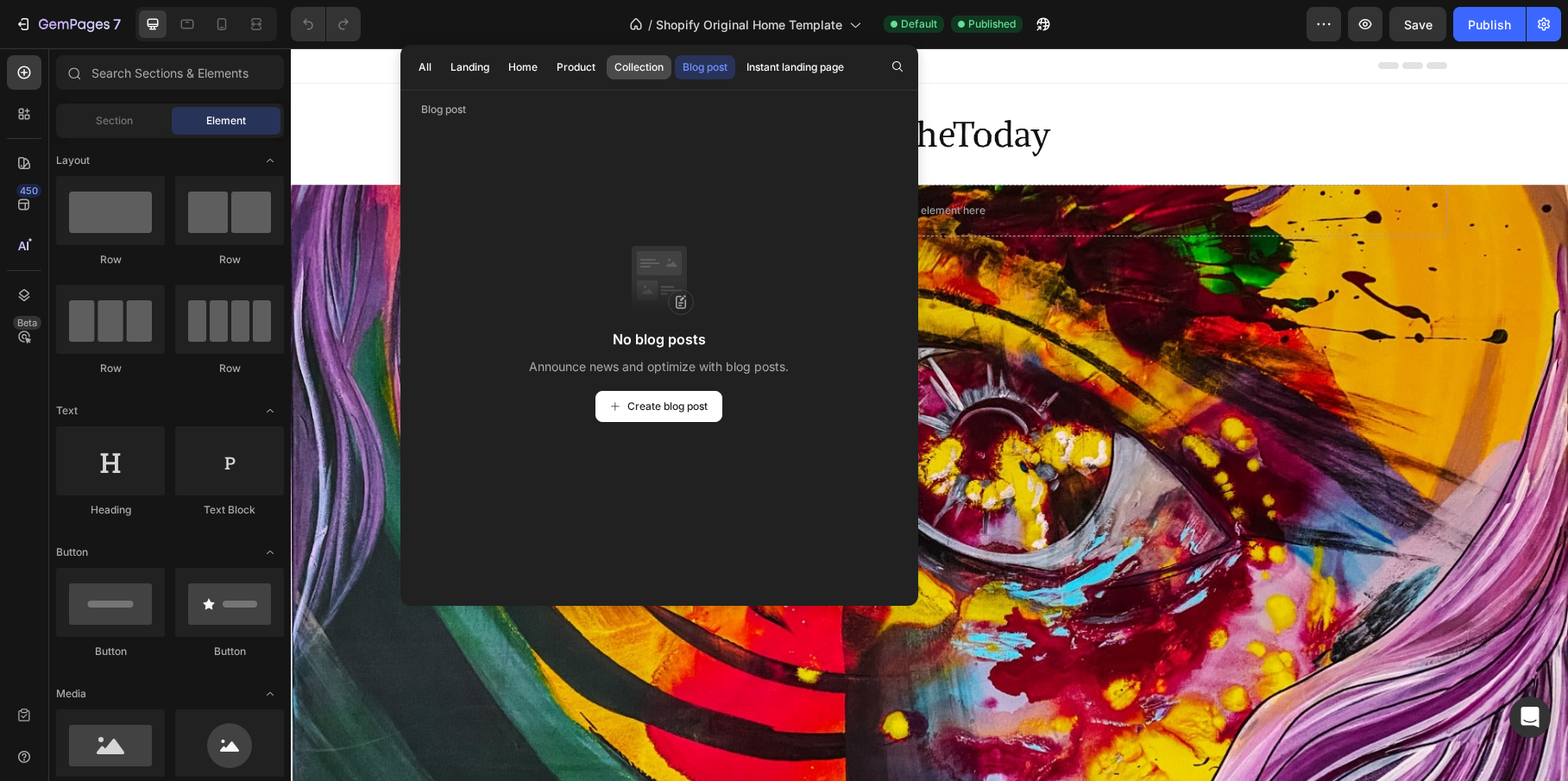
click at [641, 70] on div "Collection" at bounding box center [639, 67] width 49 height 16
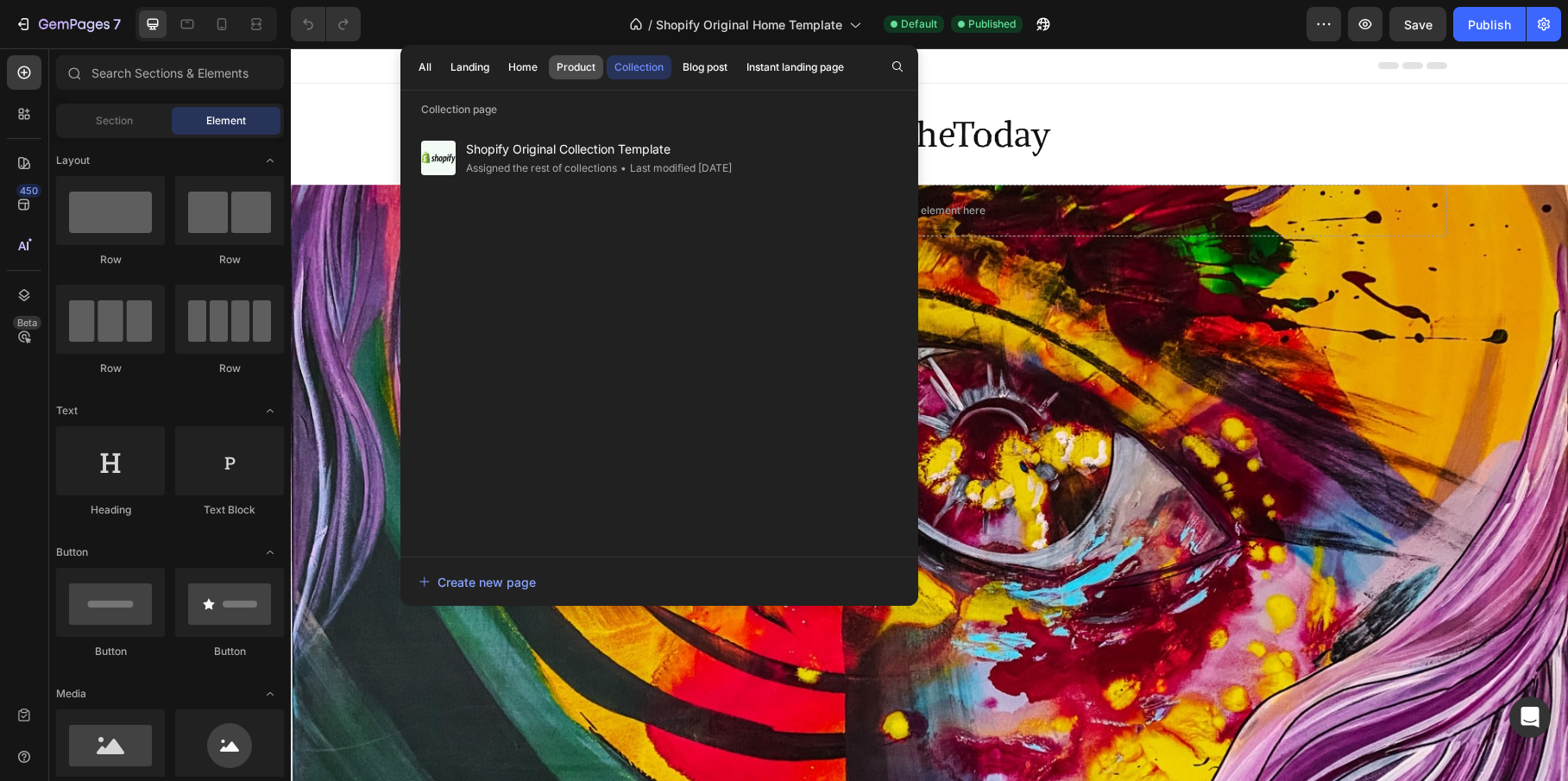
click at [558, 61] on div "Product" at bounding box center [575, 67] width 38 height 16
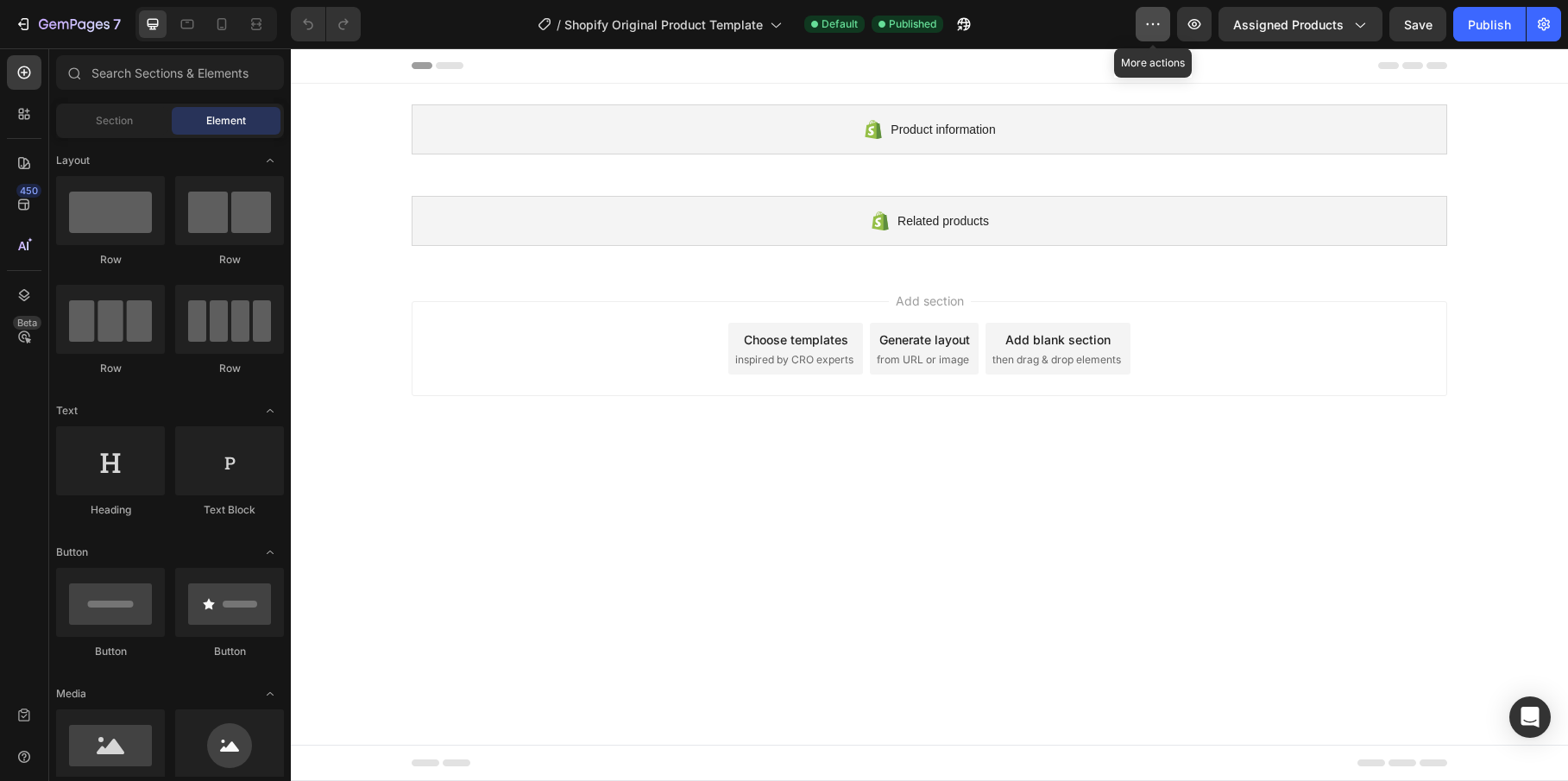
click at [1166, 32] on button "button" at bounding box center [1153, 23] width 35 height 35
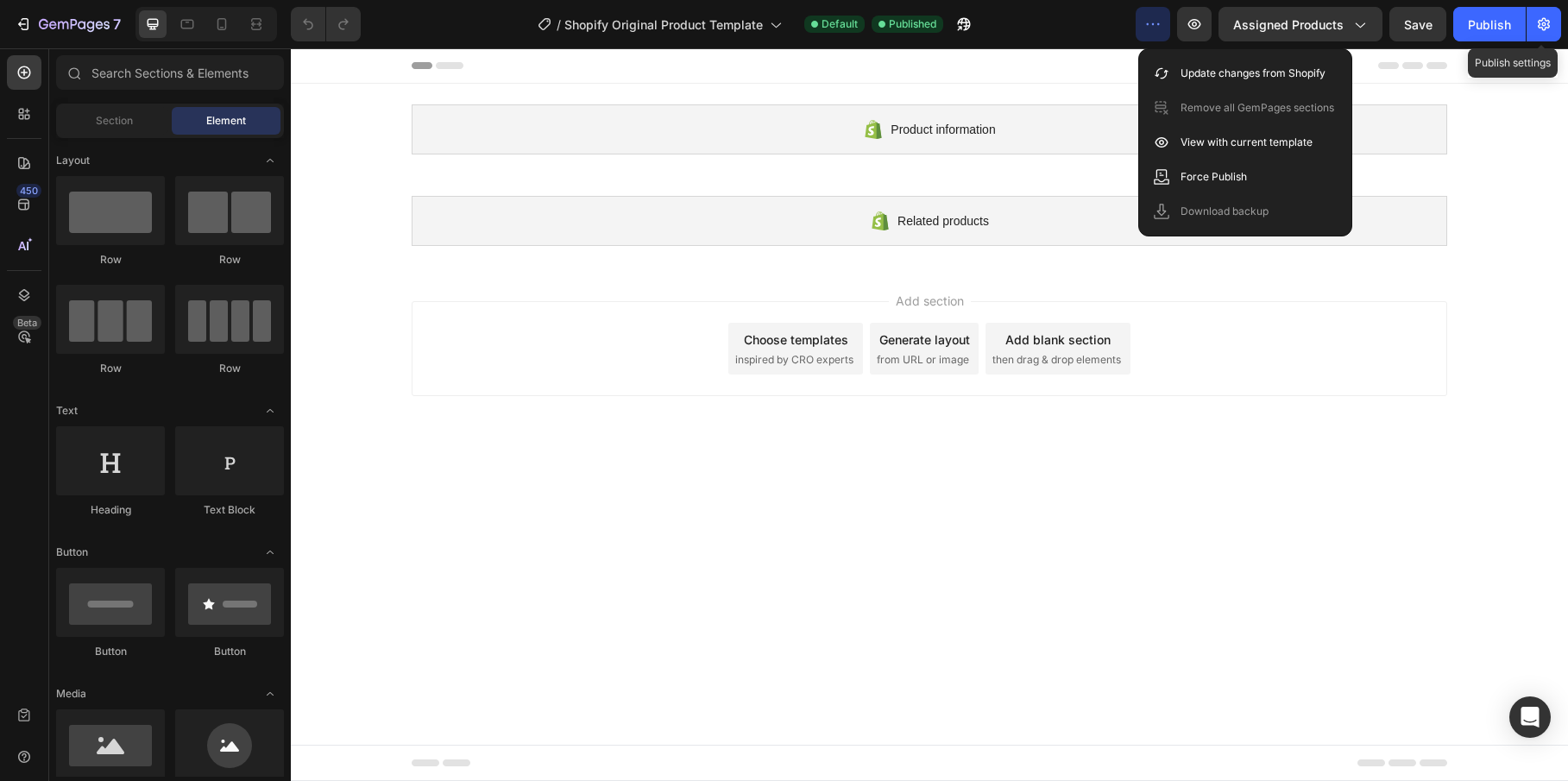
click at [1567, 0] on html "7 / Shopify Original Product Template Default Published Preview Assigned Produc…" at bounding box center [784, 0] width 1568 height 0
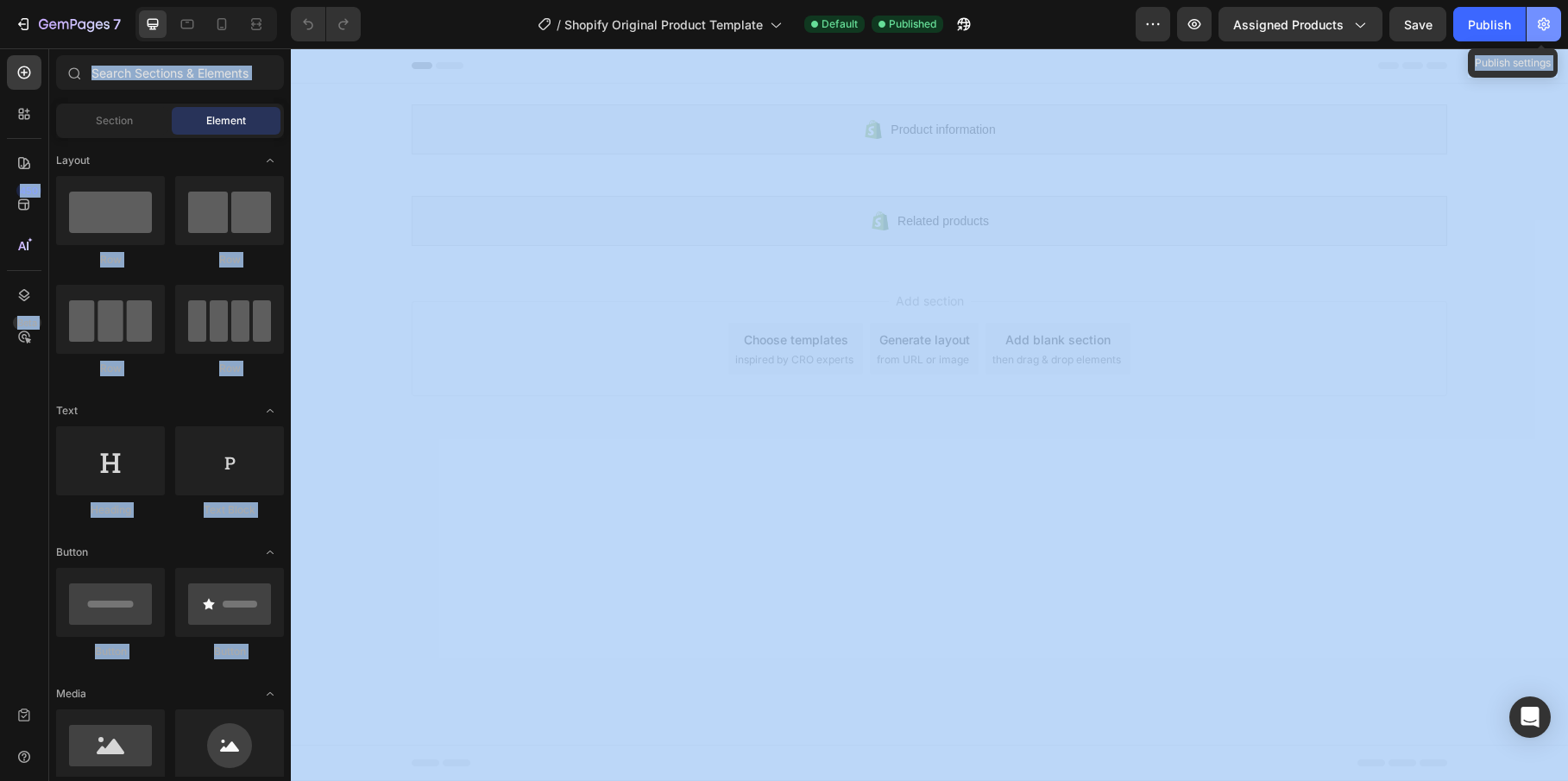
click at [1552, 30] on button "button" at bounding box center [1544, 23] width 35 height 35
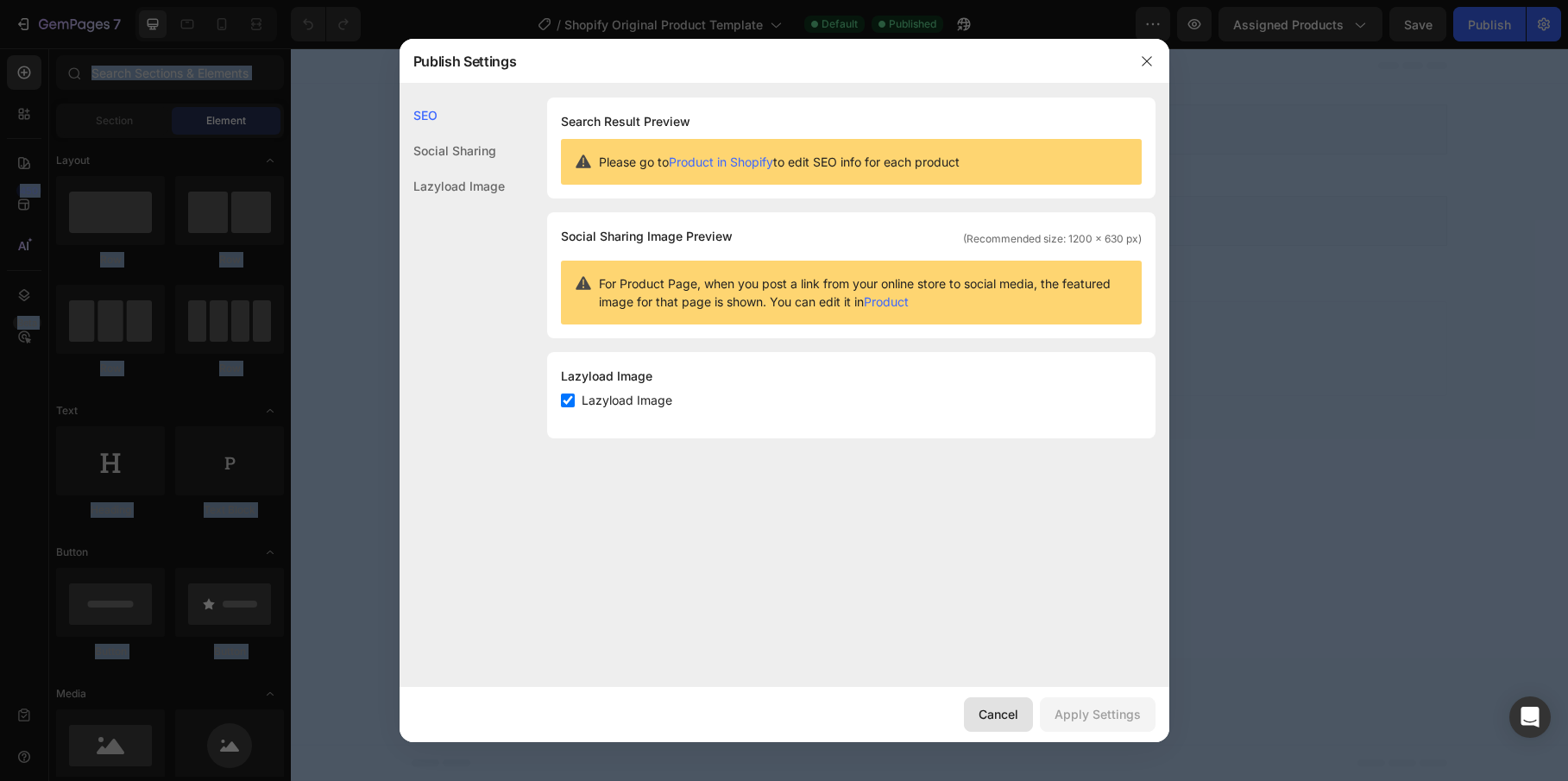
drag, startPoint x: 994, startPoint y: 717, endPoint x: 701, endPoint y: 670, distance: 296.7
click at [994, 717] on div "Cancel" at bounding box center [998, 713] width 39 height 18
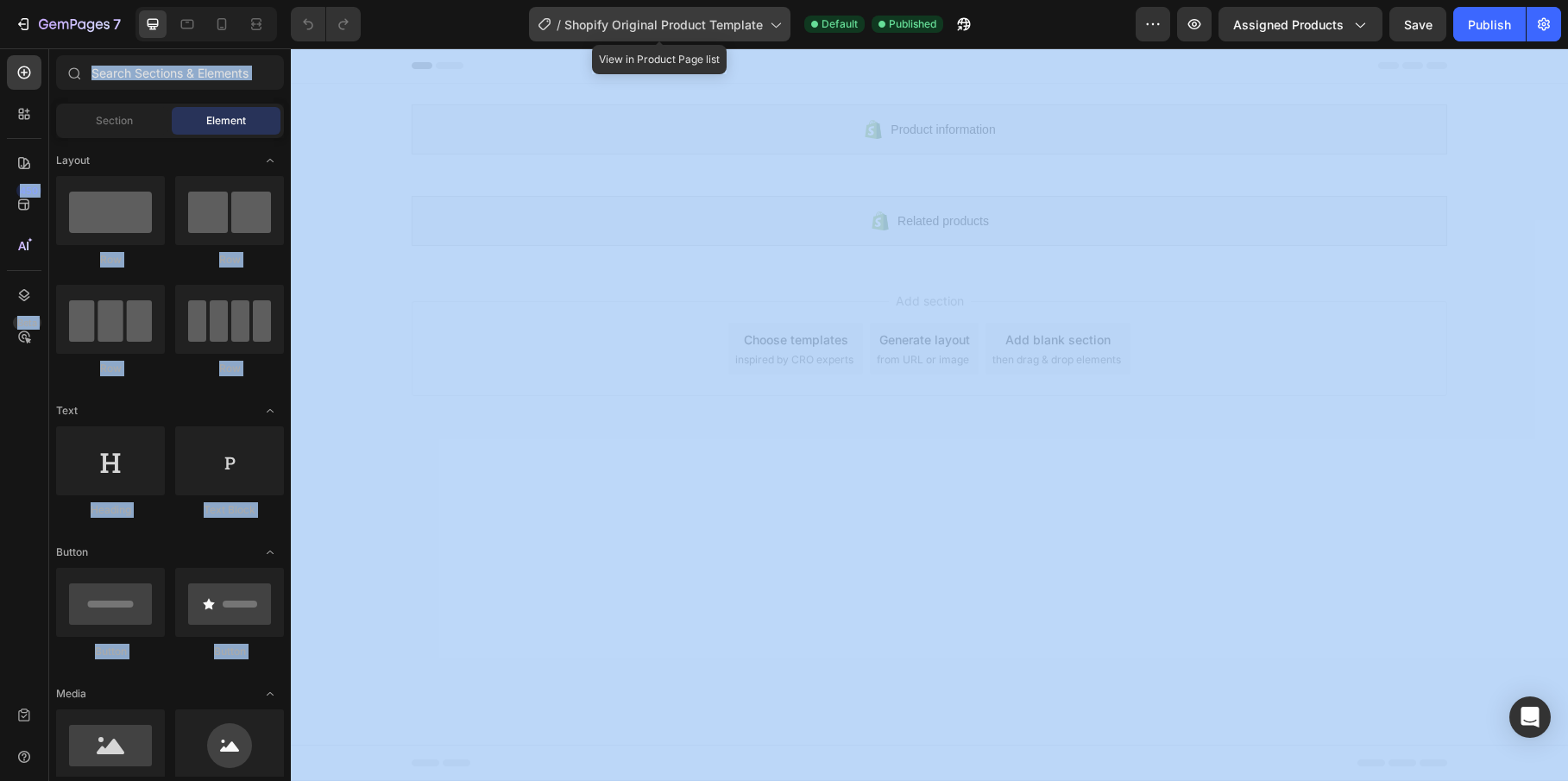
click at [691, 20] on span "Shopify Original Product Template" at bounding box center [664, 24] width 199 height 18
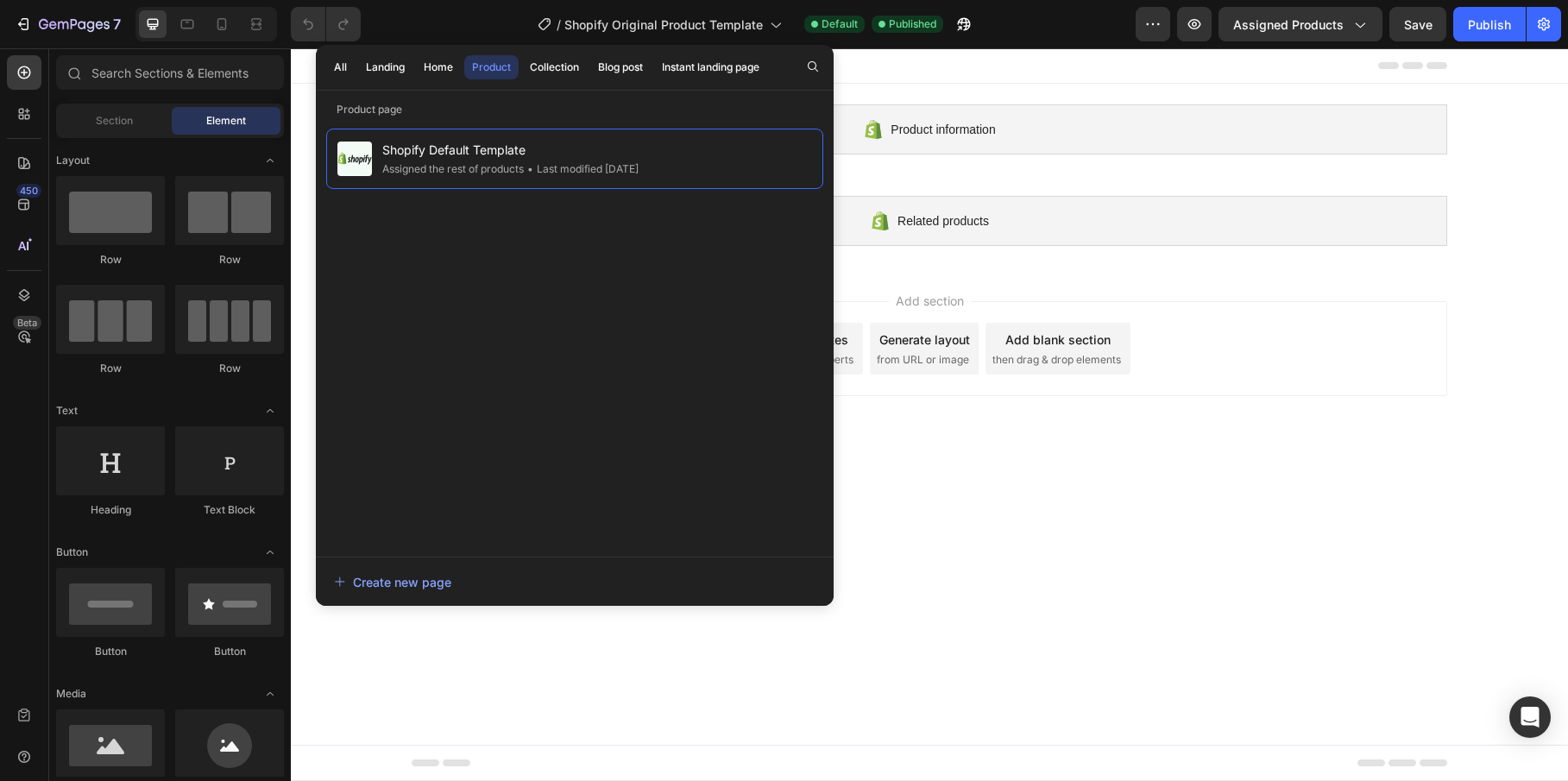
click at [1048, 587] on body "Product information Shopify section: Product information Related products Shopi…" at bounding box center [929, 414] width 1277 height 732
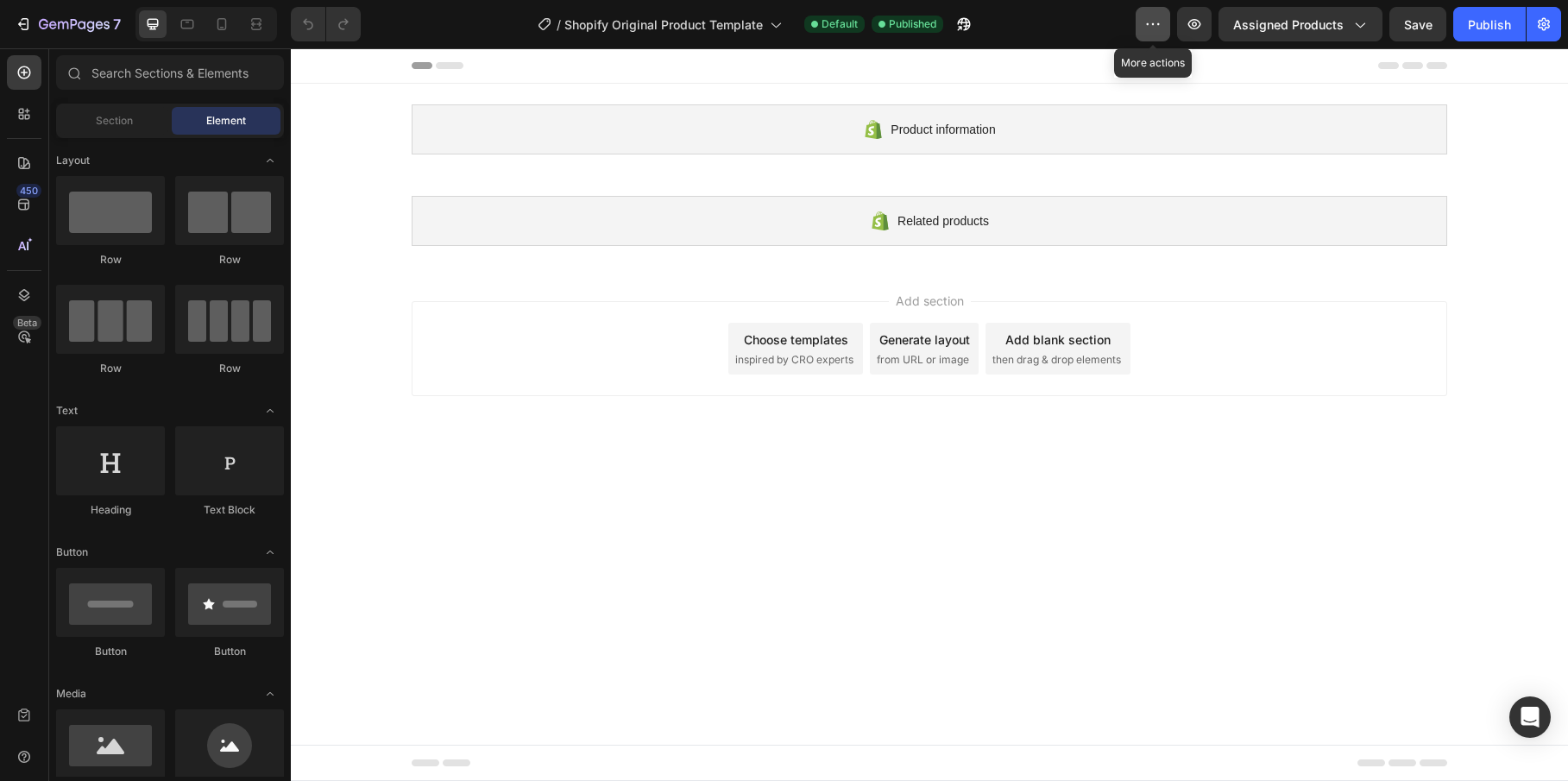
click at [1141, 33] on button "button" at bounding box center [1153, 23] width 35 height 35
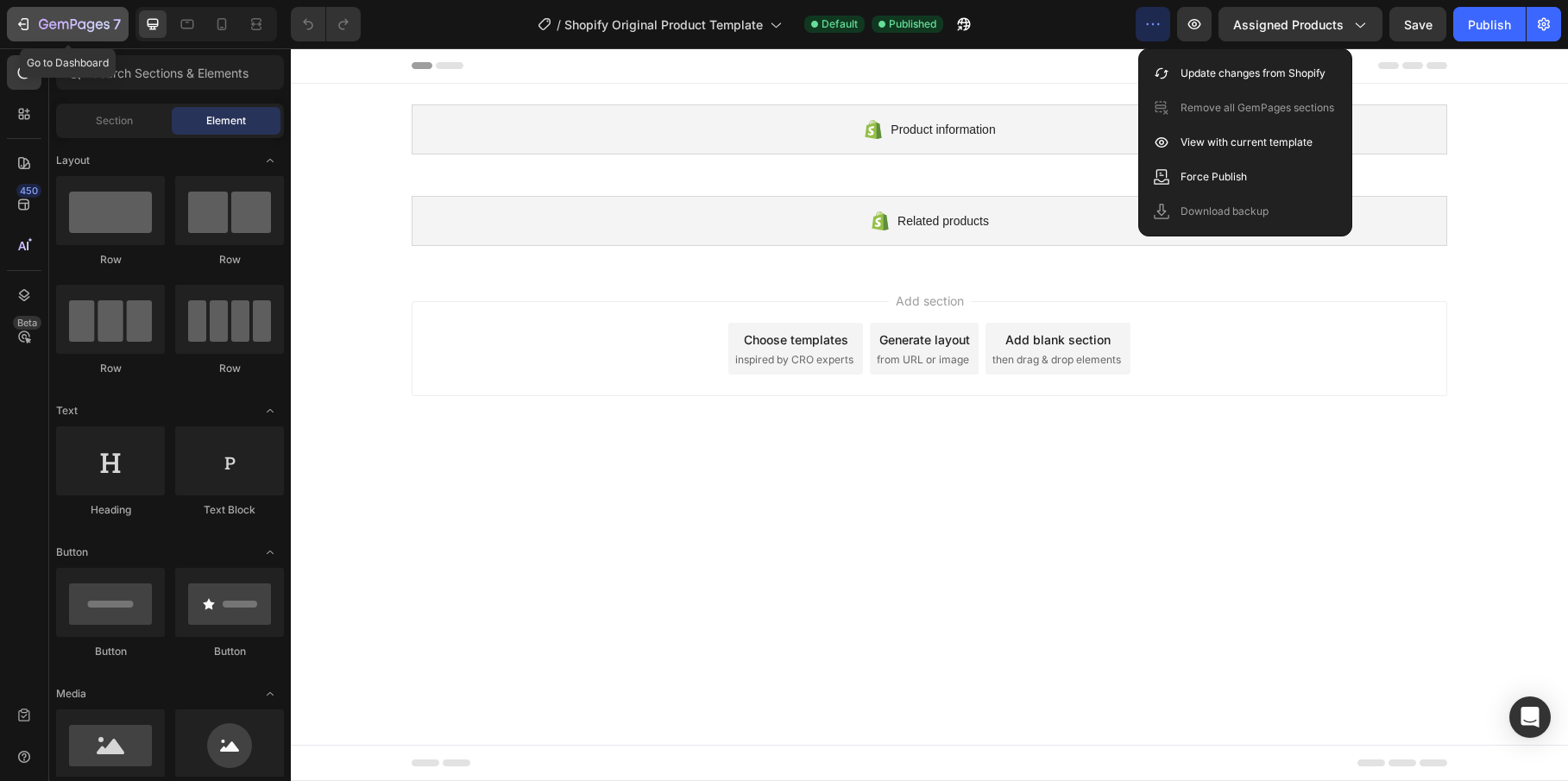
click at [106, 9] on button "7" at bounding box center [68, 23] width 122 height 35
